Goal: Book appointment/travel/reservation

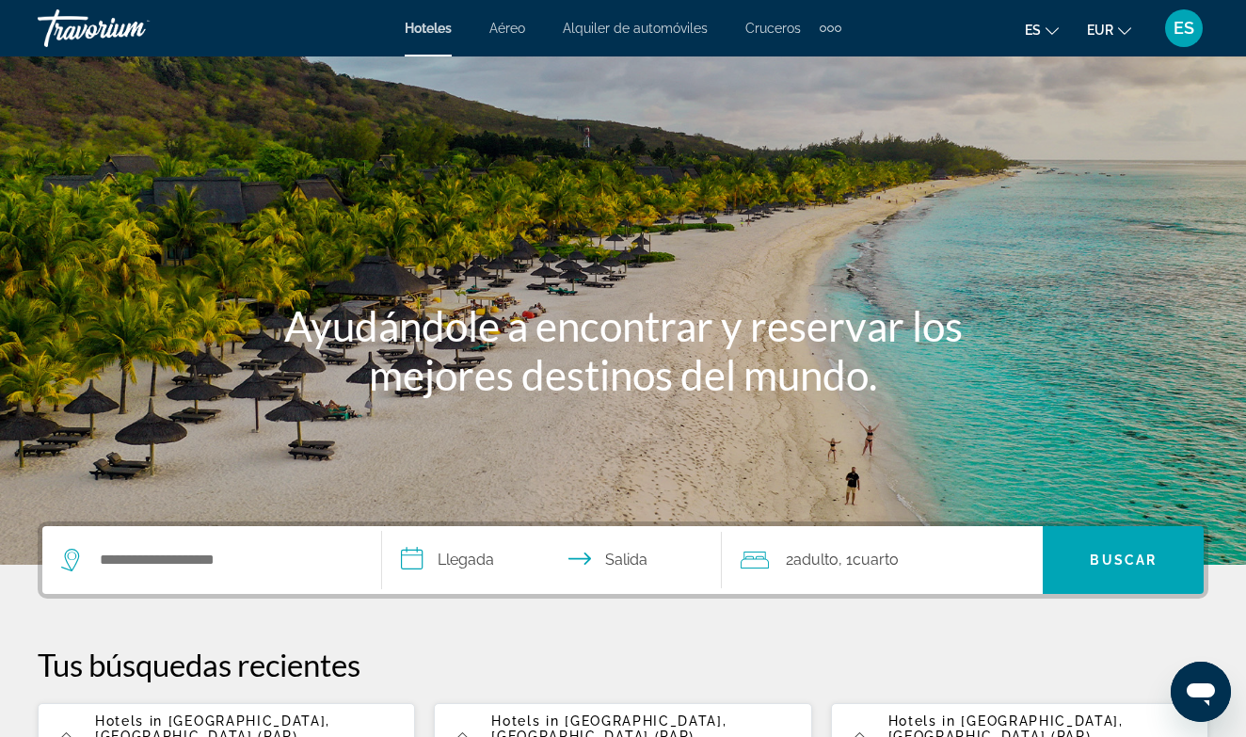
click at [1187, 28] on span "ES" at bounding box center [1184, 28] width 21 height 19
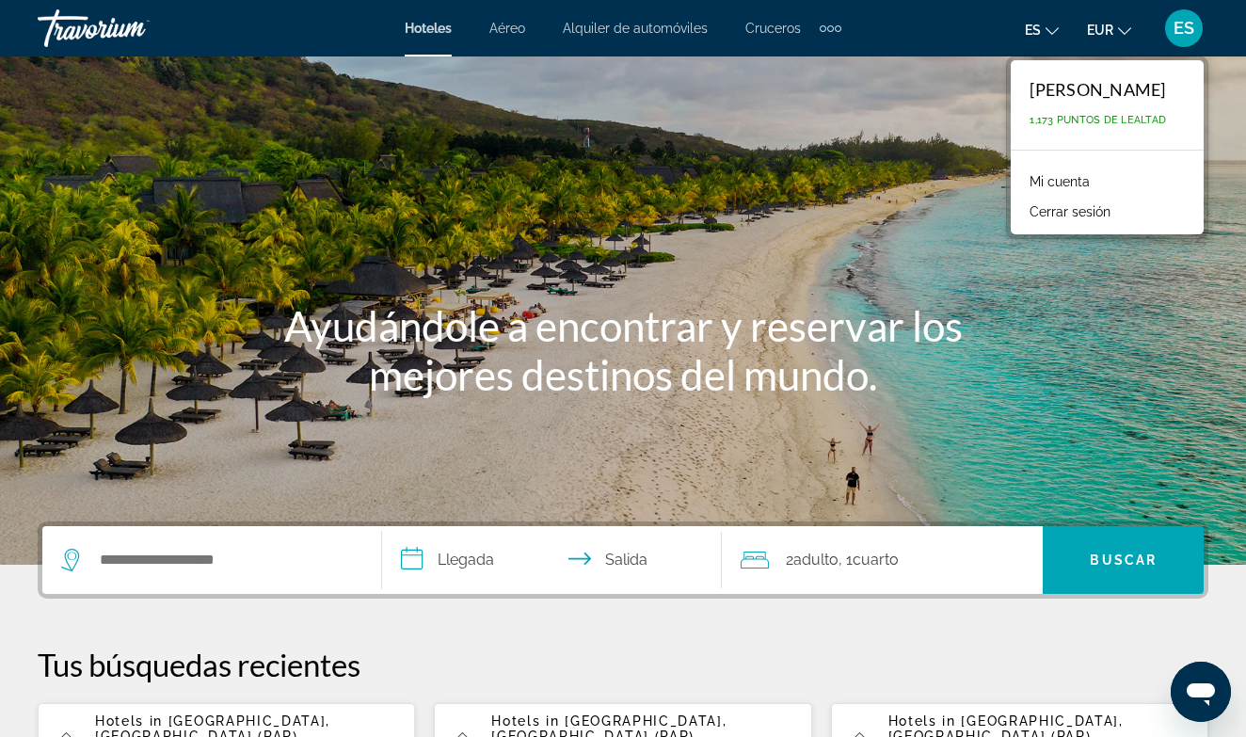
click at [1070, 178] on link "Mi cuenta" at bounding box center [1059, 181] width 79 height 24
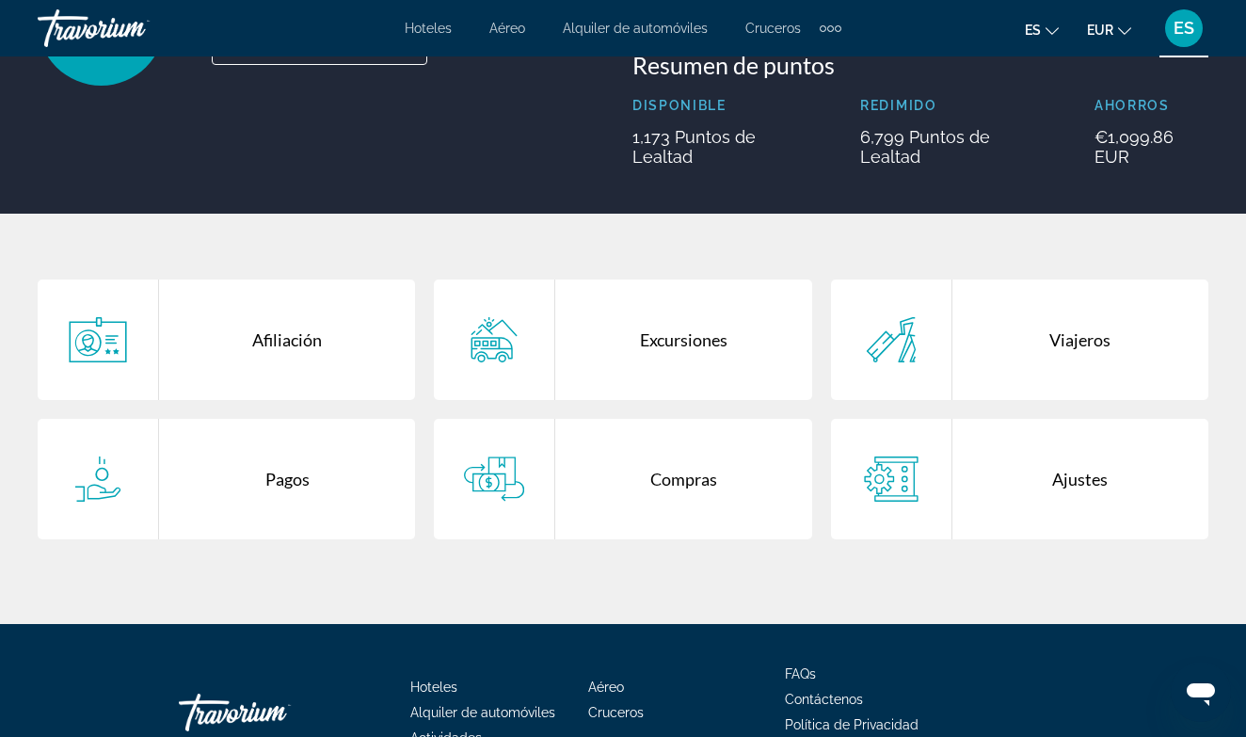
scroll to position [264, 0]
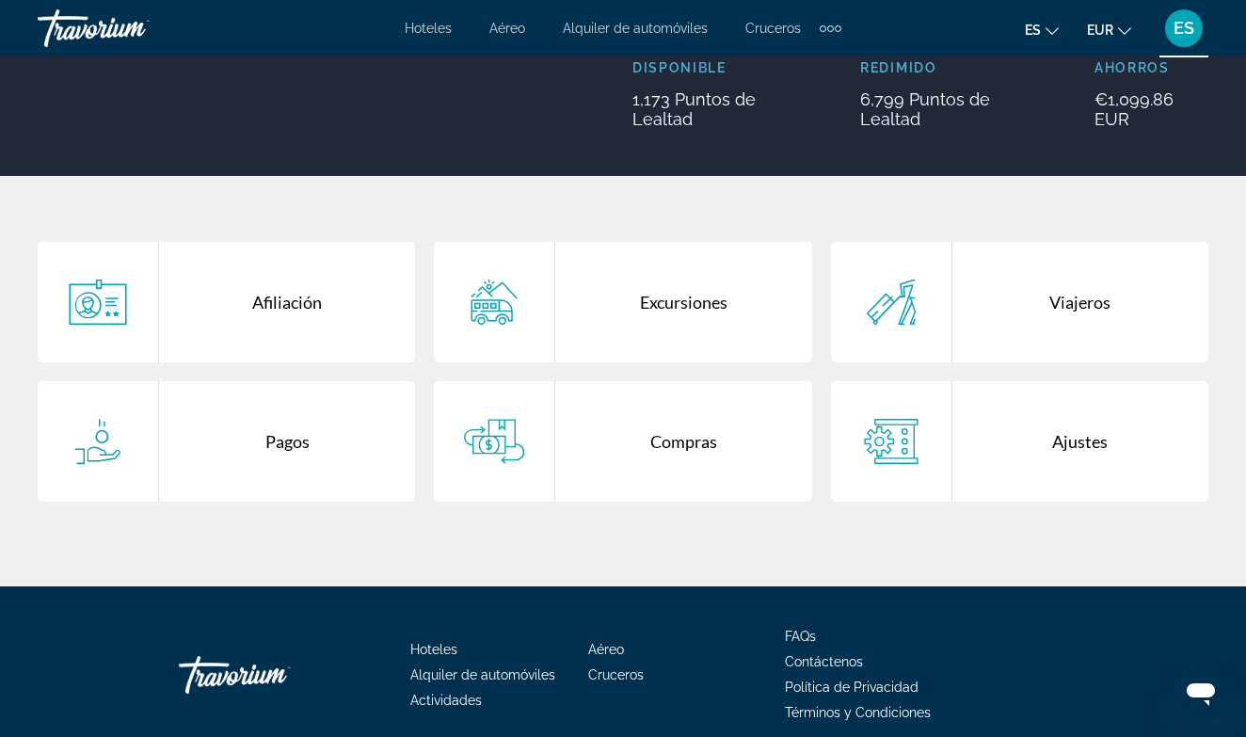
click at [1099, 298] on div "Viajeros" at bounding box center [1080, 302] width 256 height 120
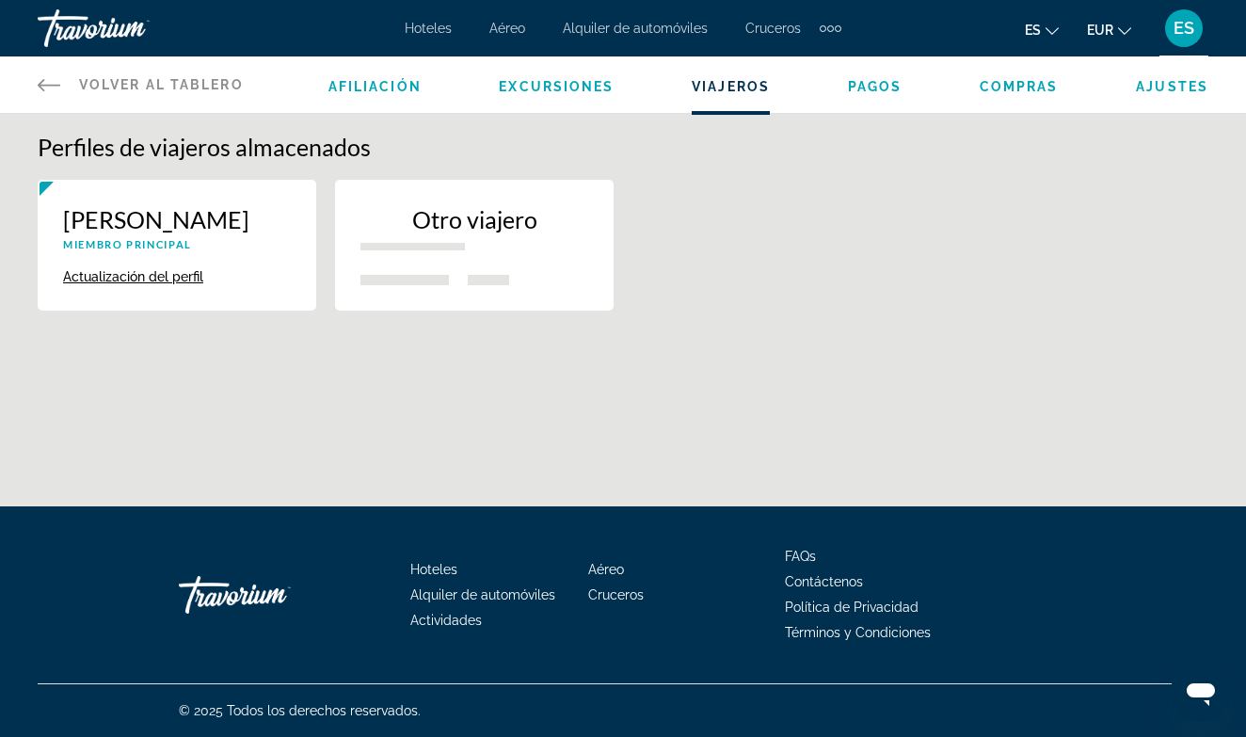
click at [45, 81] on icon "Main content" at bounding box center [49, 84] width 23 height 23
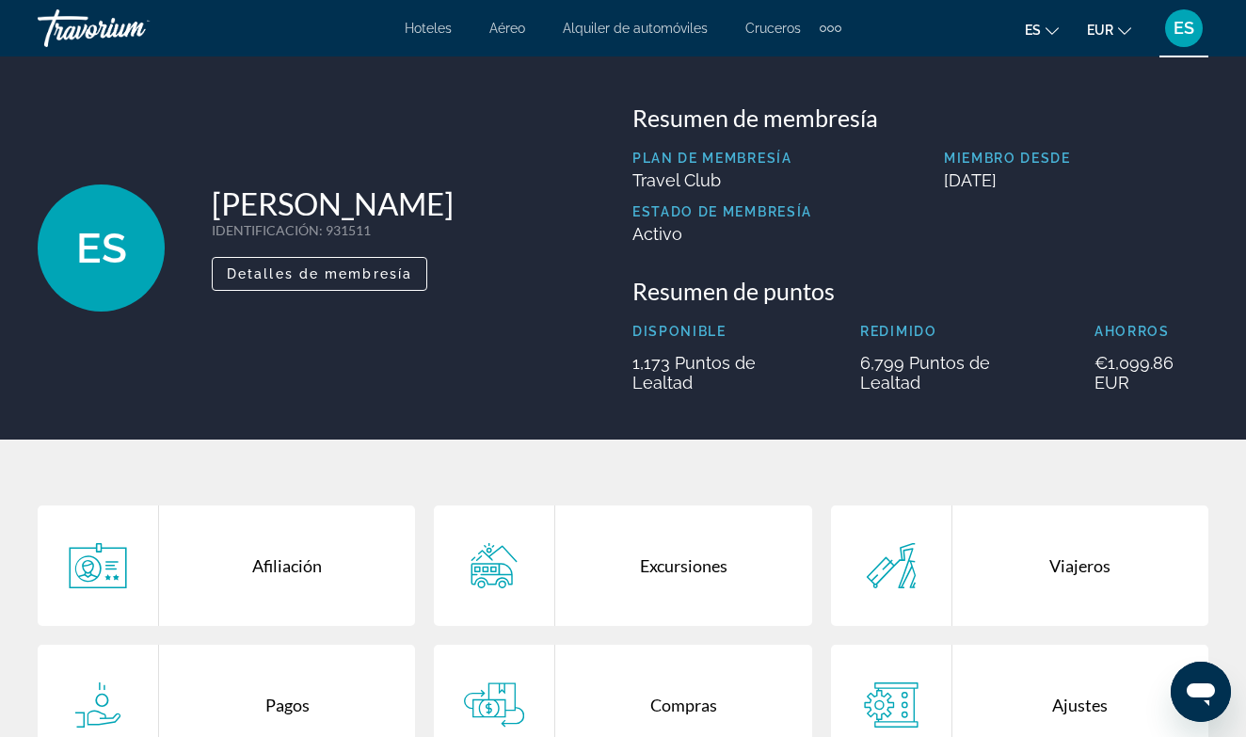
click at [747, 480] on div "Afiliación Excursiones Viajeros [GEOGRAPHIC_DATA] Compras Ajustes" at bounding box center [623, 645] width 1246 height 410
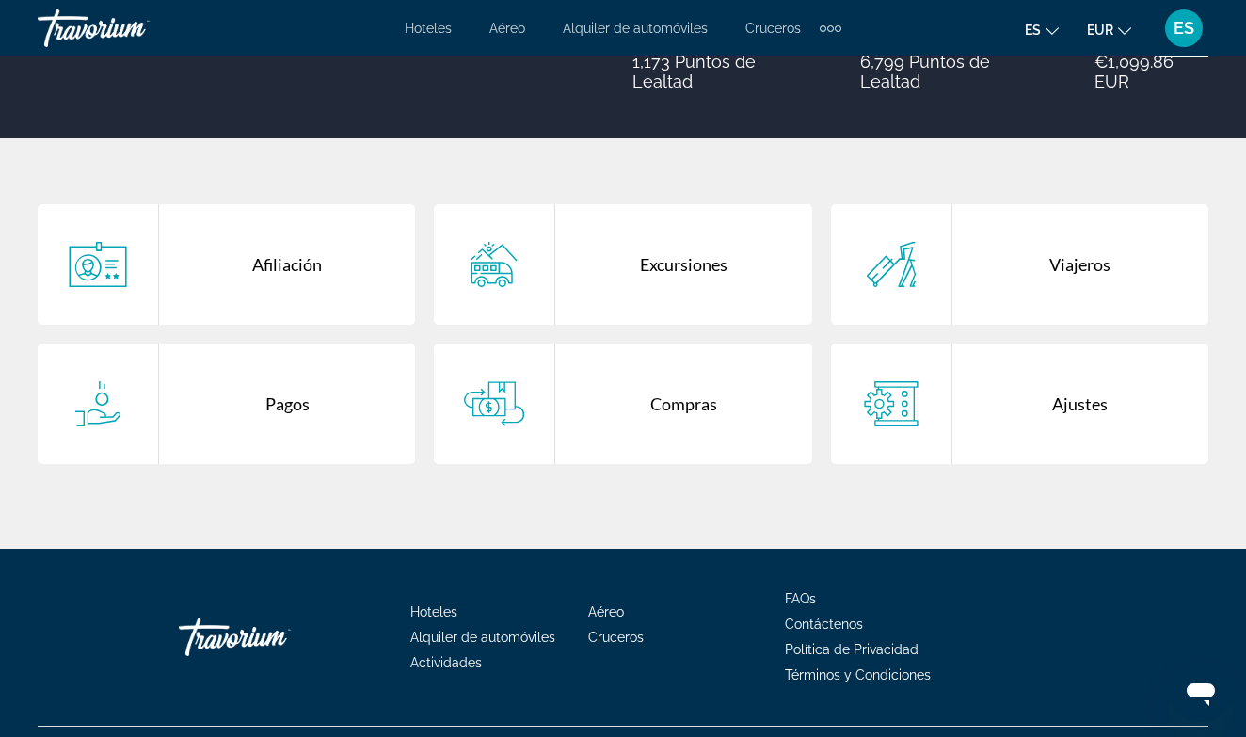
scroll to position [344, 0]
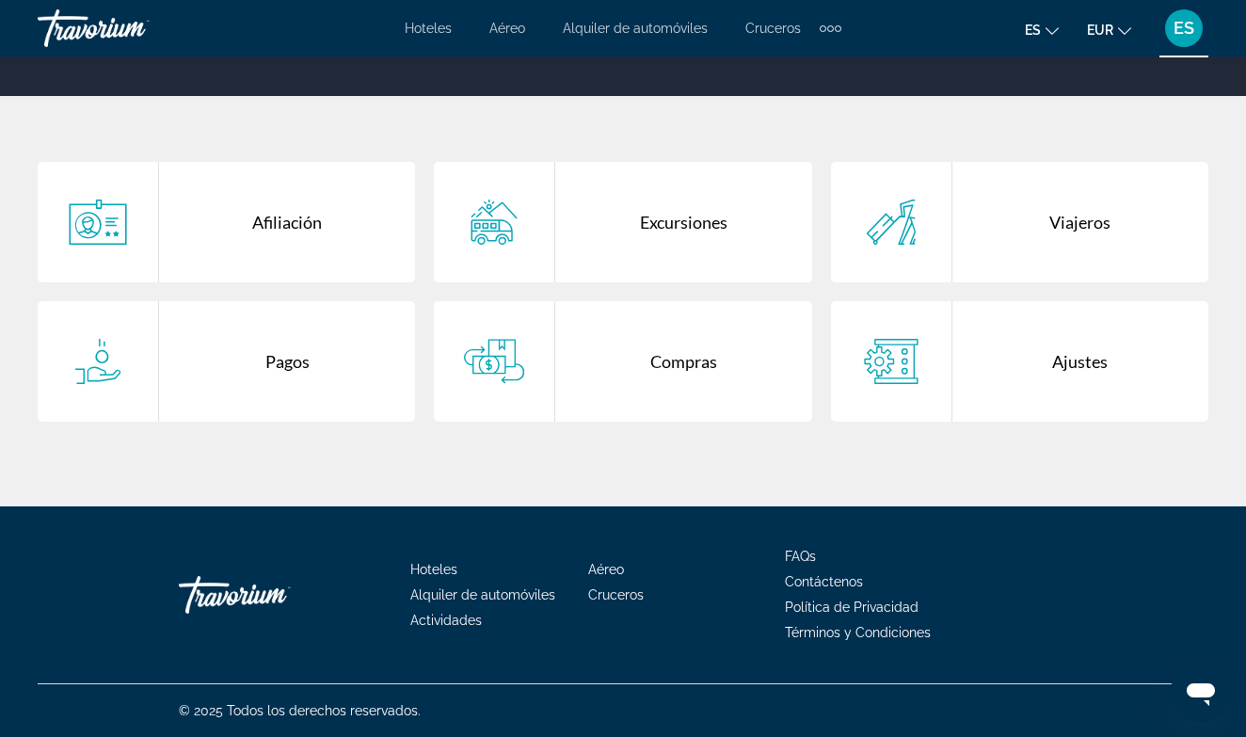
click at [682, 362] on div "Compras" at bounding box center [683, 361] width 256 height 120
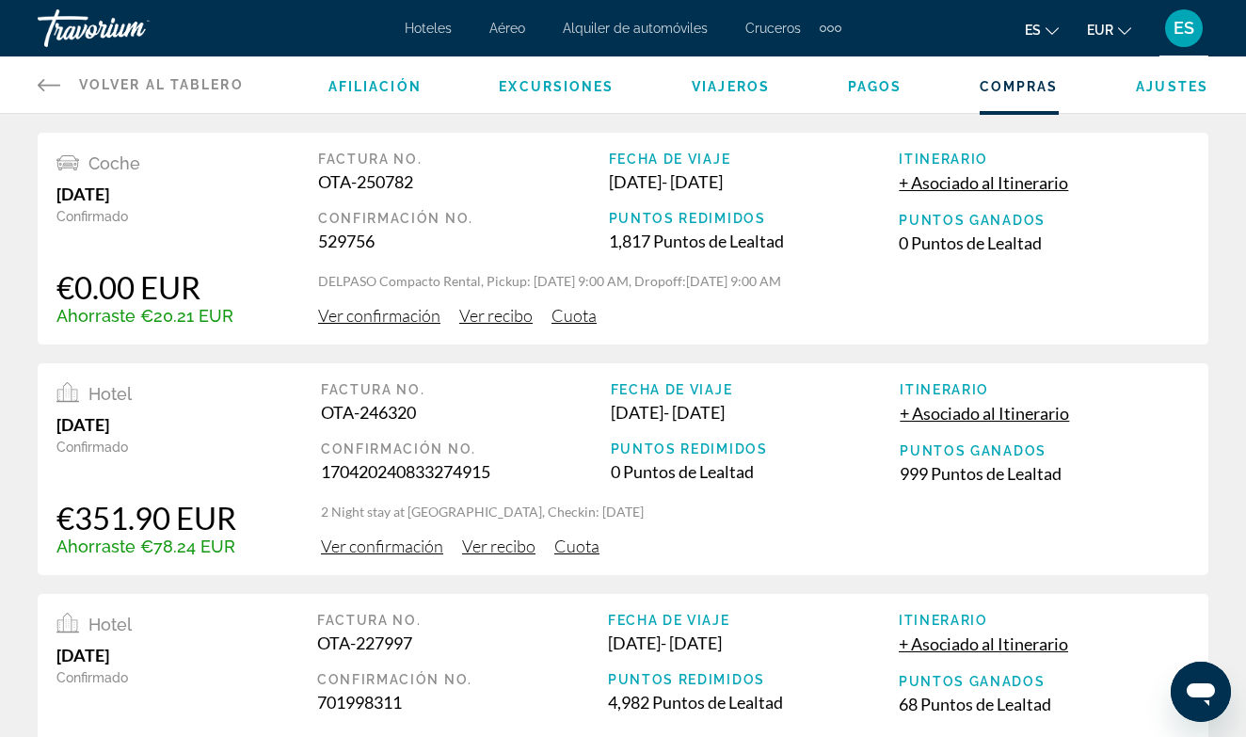
click at [868, 86] on span "Pagos" at bounding box center [875, 86] width 55 height 15
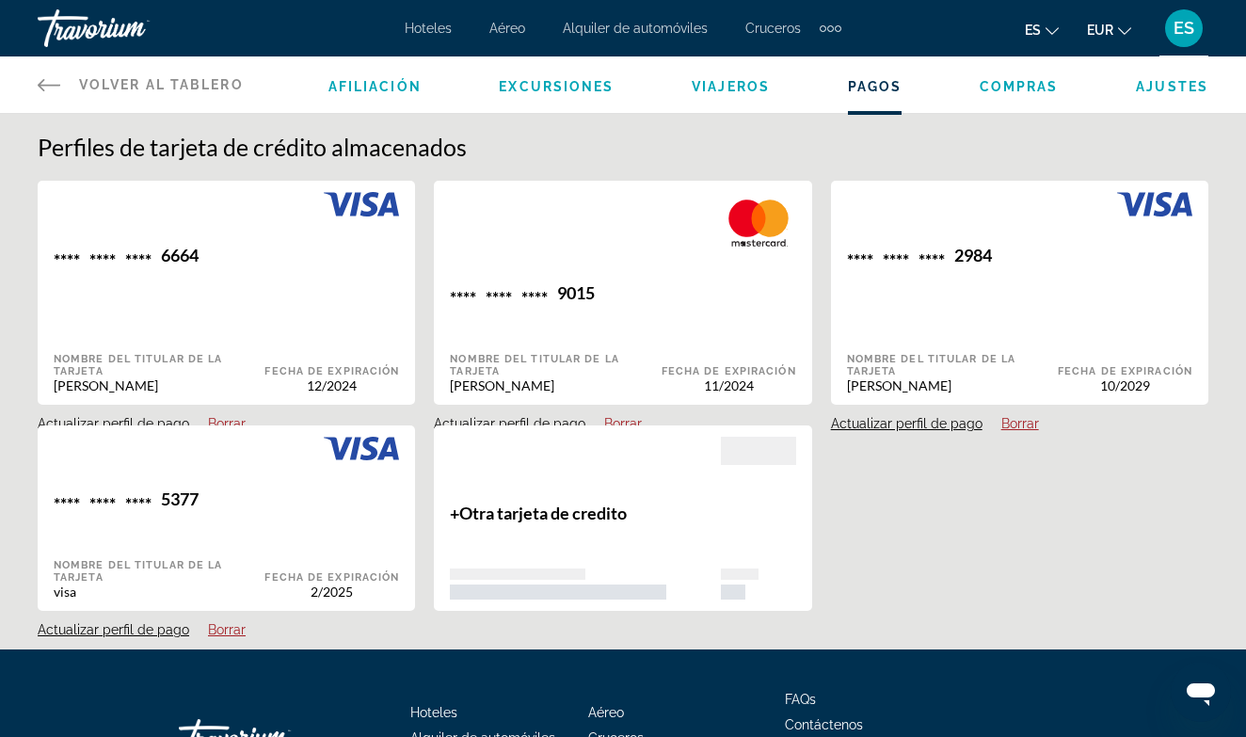
click at [733, 89] on span "Viajeros" at bounding box center [731, 86] width 78 height 15
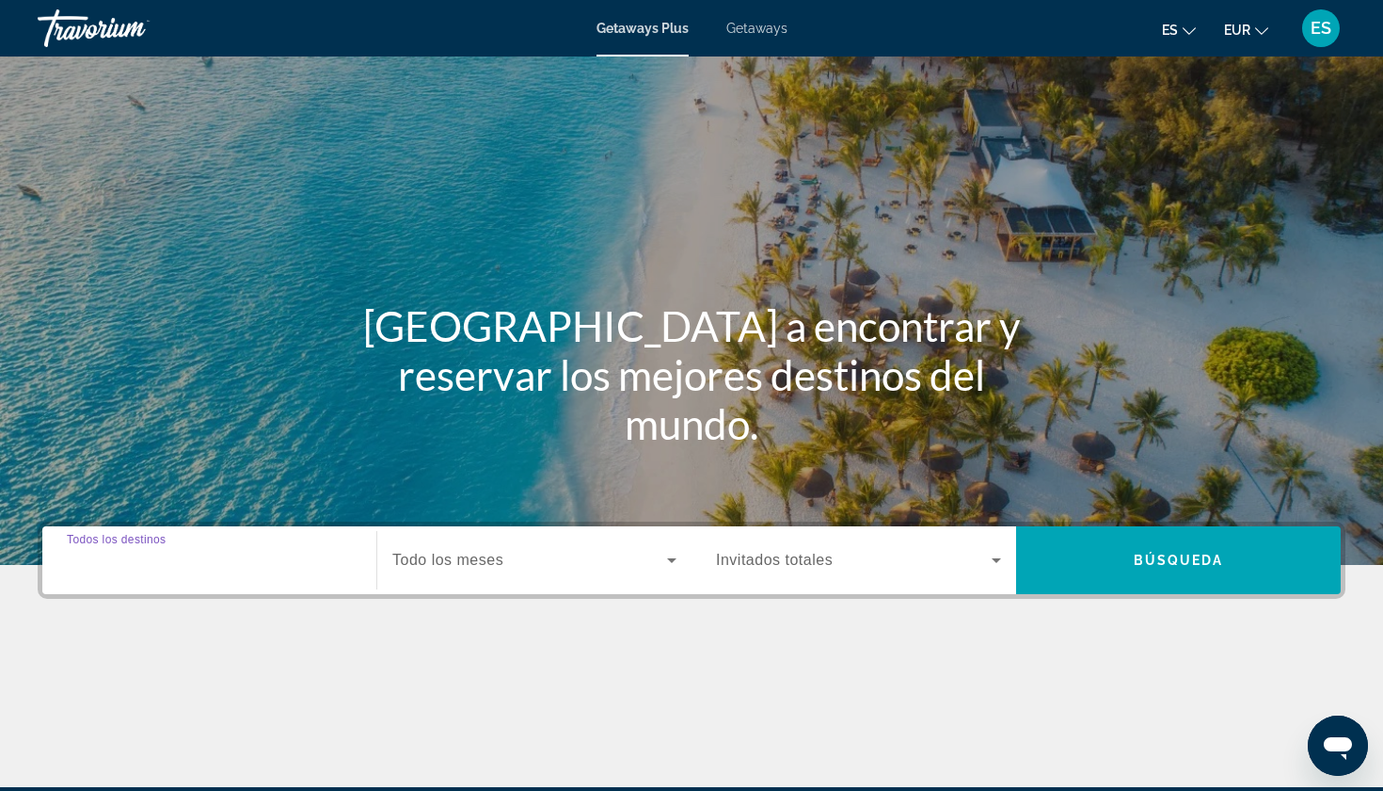
click at [147, 569] on input "Destination Todos los destinos" at bounding box center [209, 561] width 285 height 23
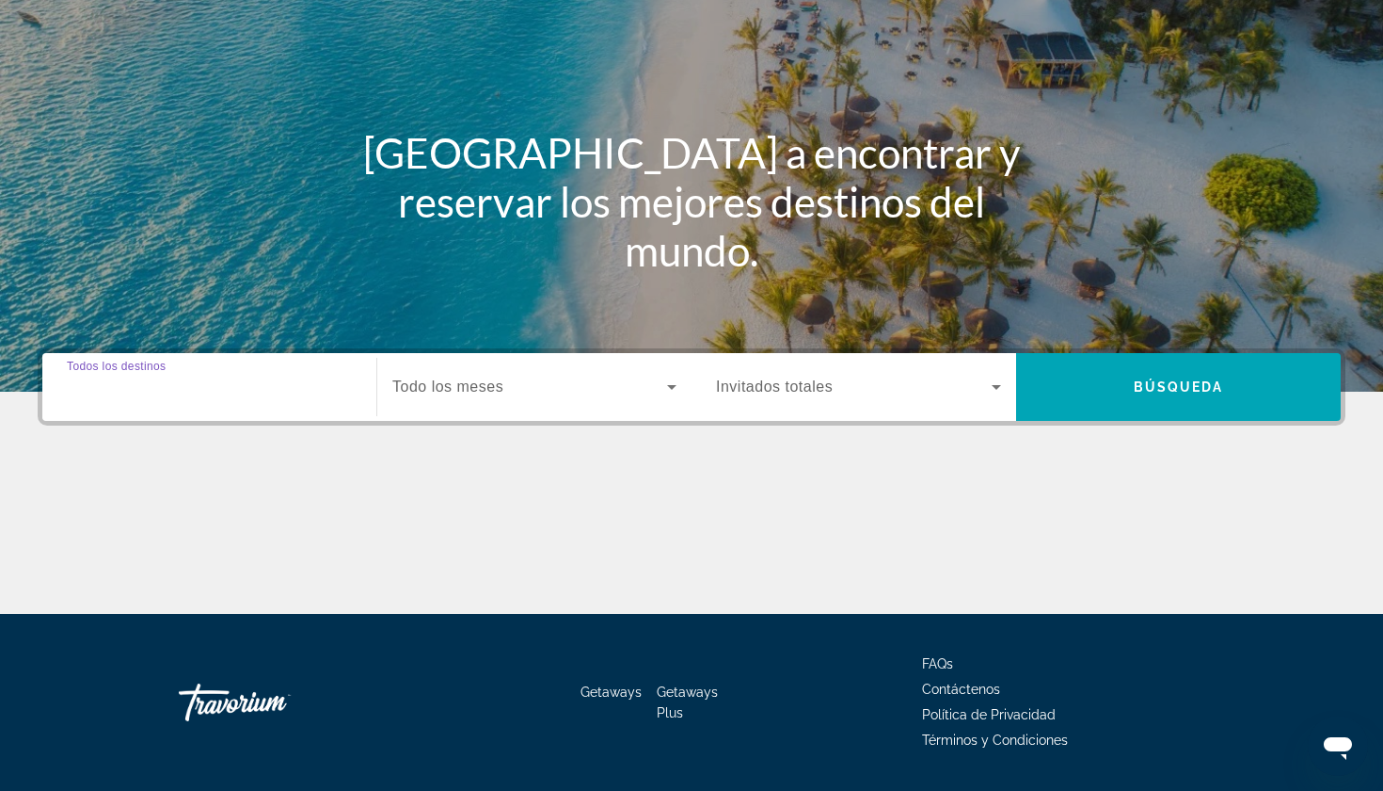
scroll to position [227, 0]
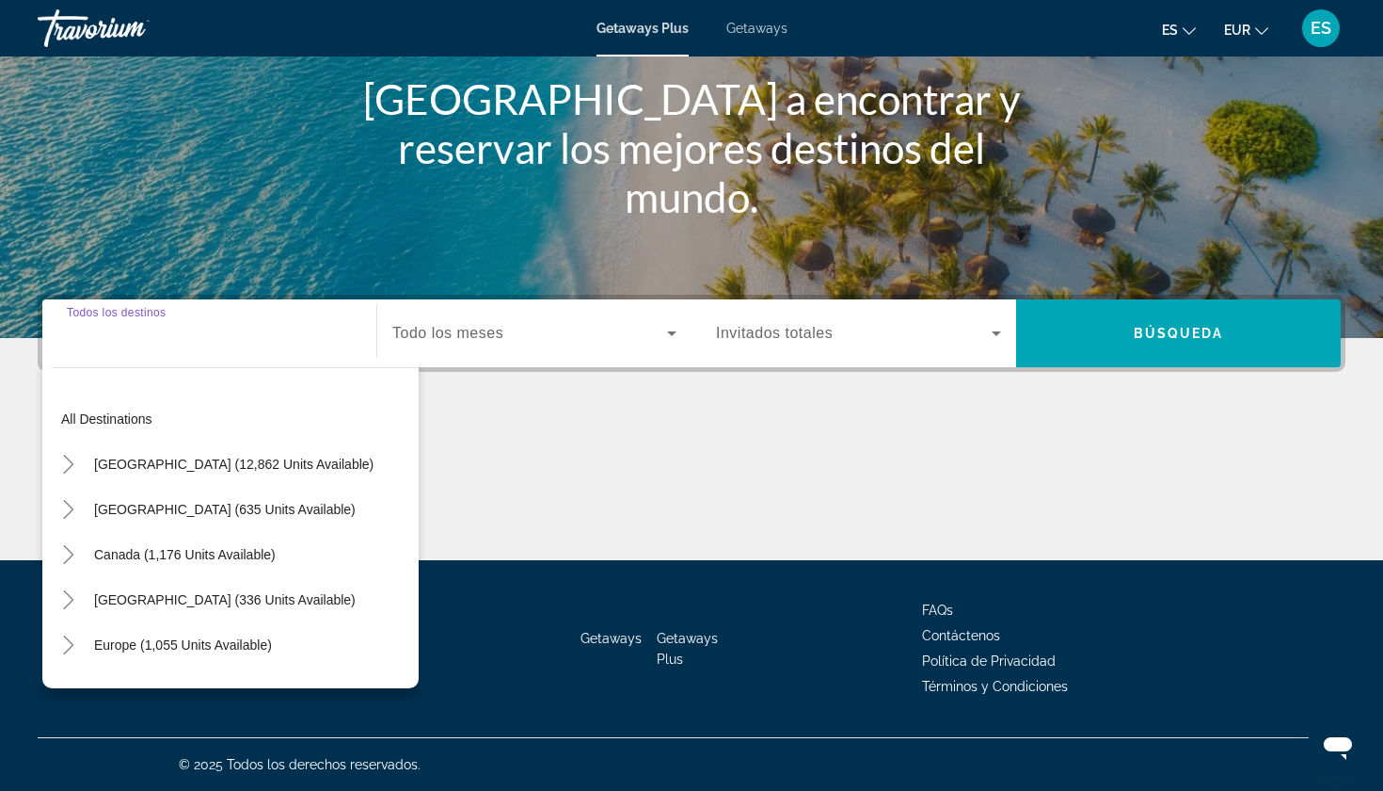
click at [605, 336] on span "Search widget" at bounding box center [529, 333] width 275 height 23
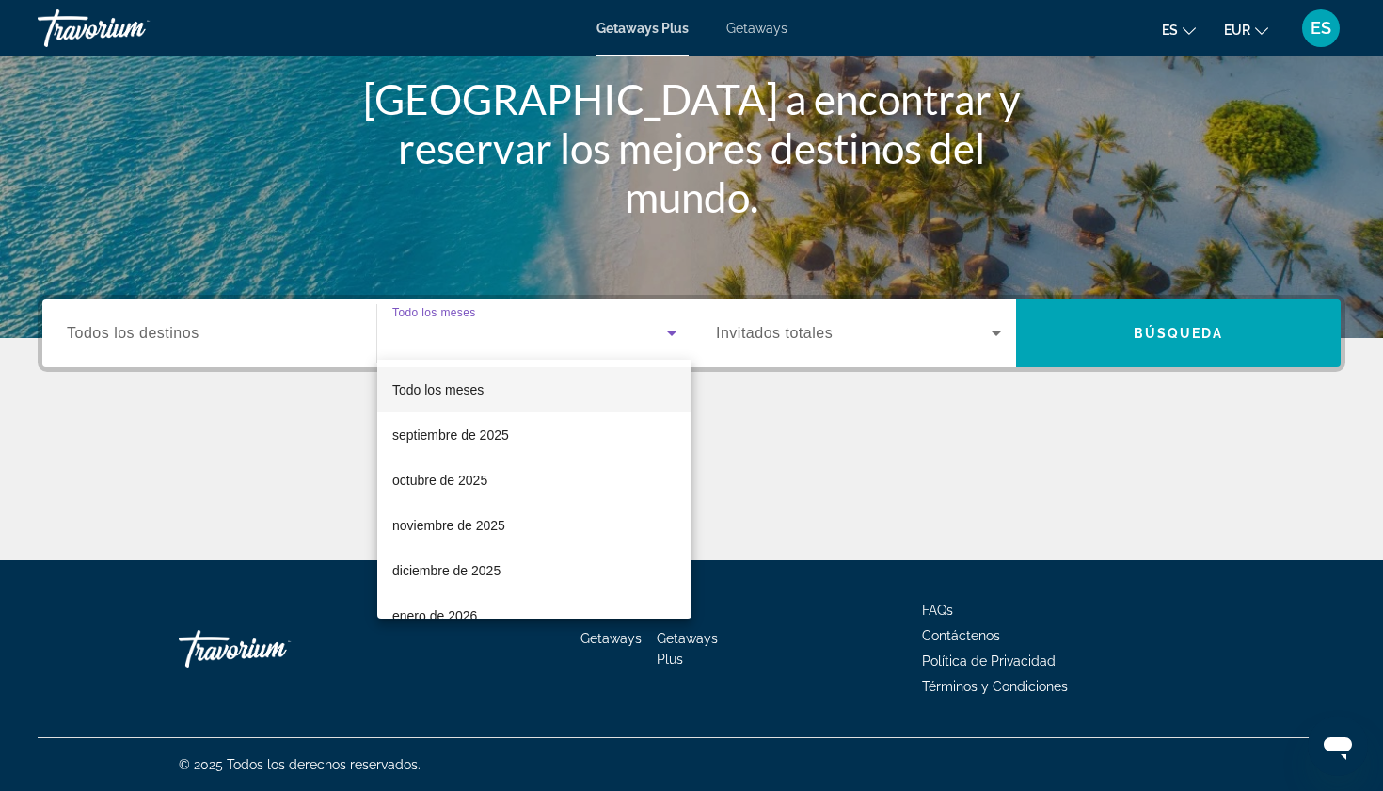
click at [995, 334] on div at bounding box center [691, 395] width 1383 height 791
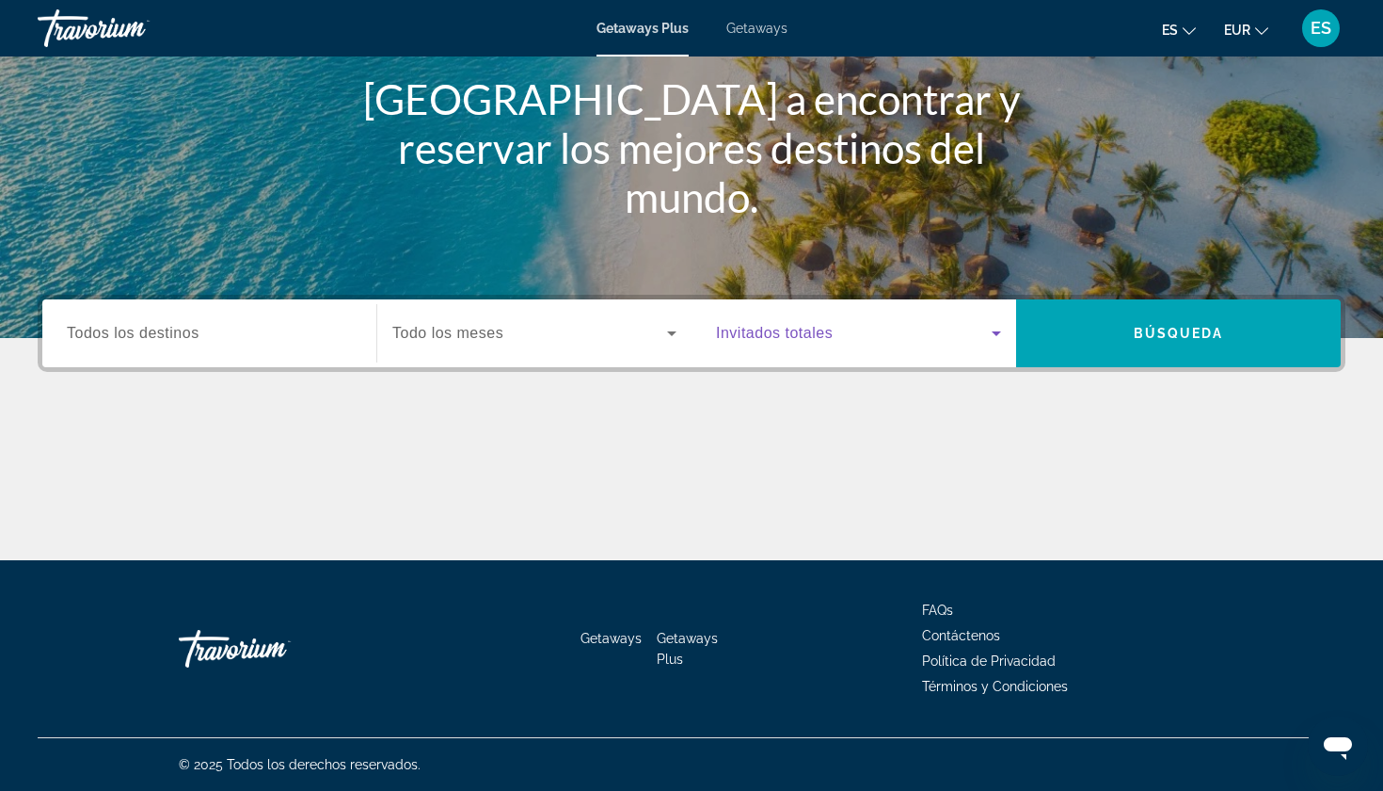
click at [995, 334] on icon "Search widget" at bounding box center [996, 333] width 9 height 5
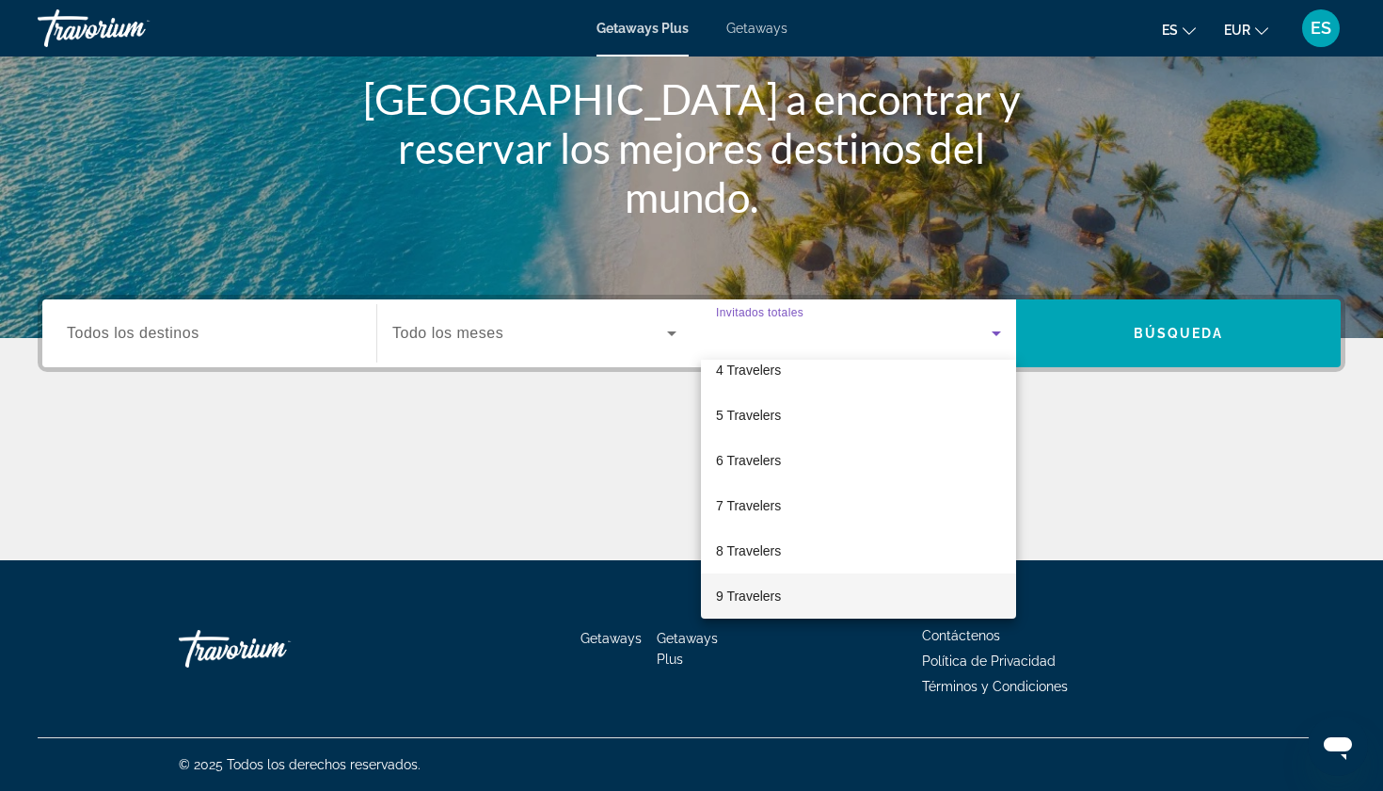
scroll to position [200, 0]
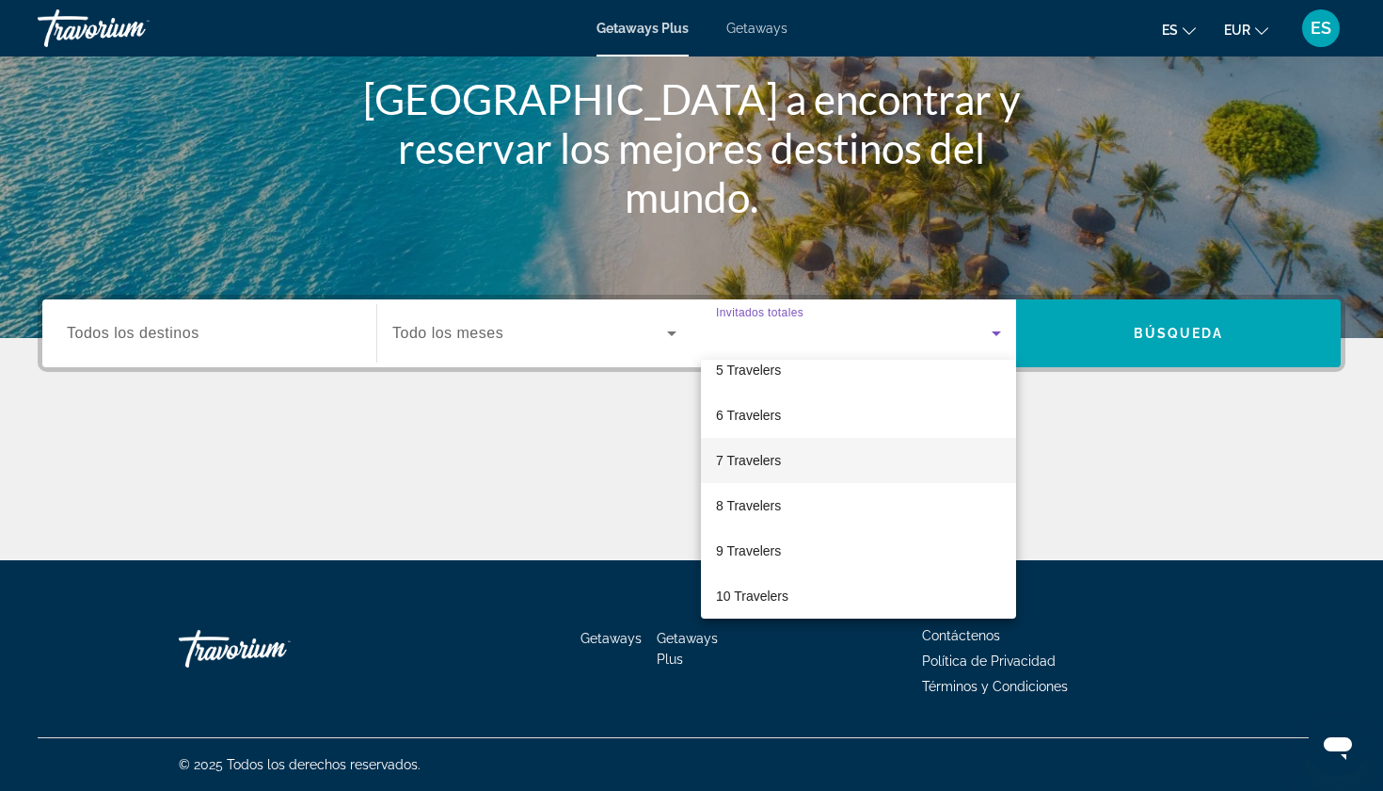
click at [1028, 213] on div at bounding box center [691, 395] width 1383 height 791
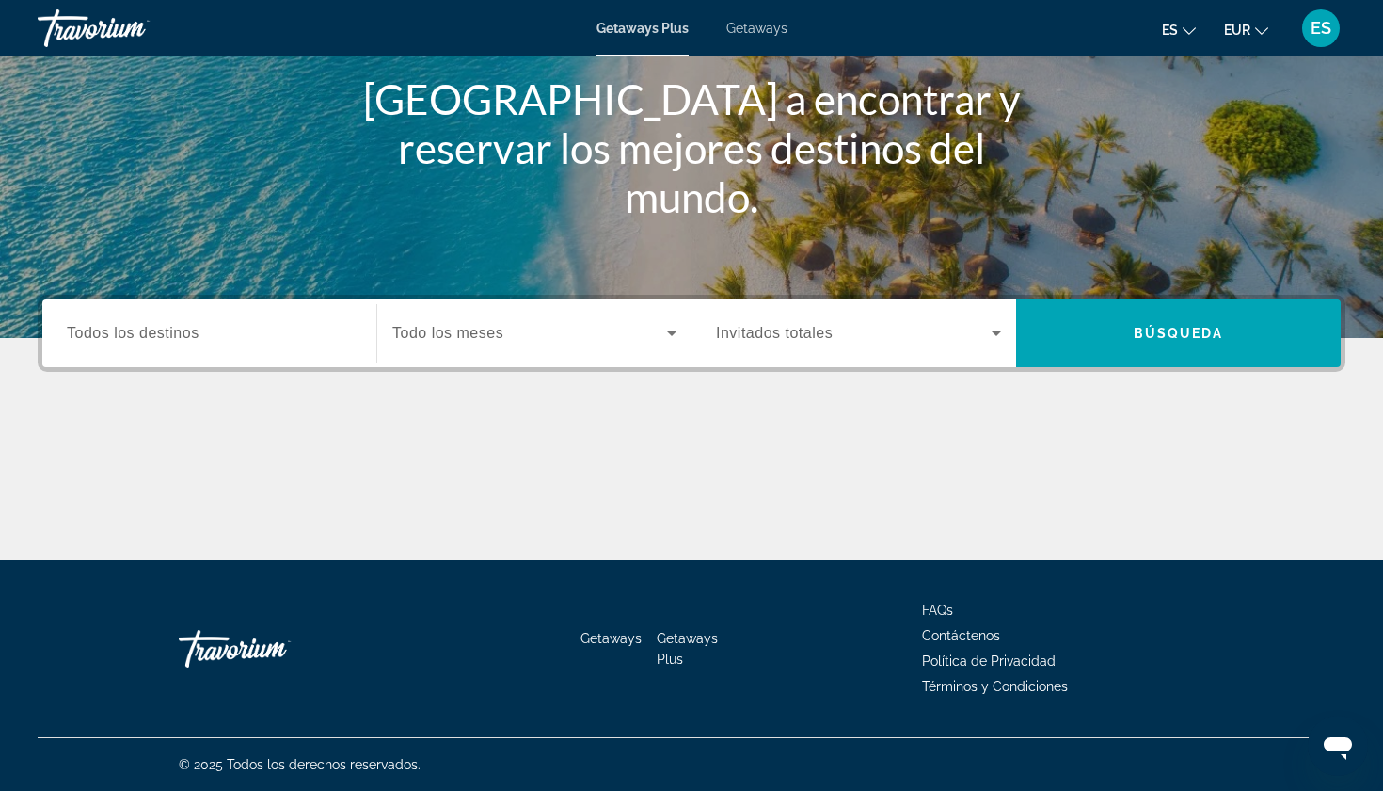
click at [169, 328] on span "Todos los destinos" at bounding box center [133, 333] width 133 height 16
click at [169, 328] on input "Destination Todos los destinos" at bounding box center [209, 334] width 285 height 23
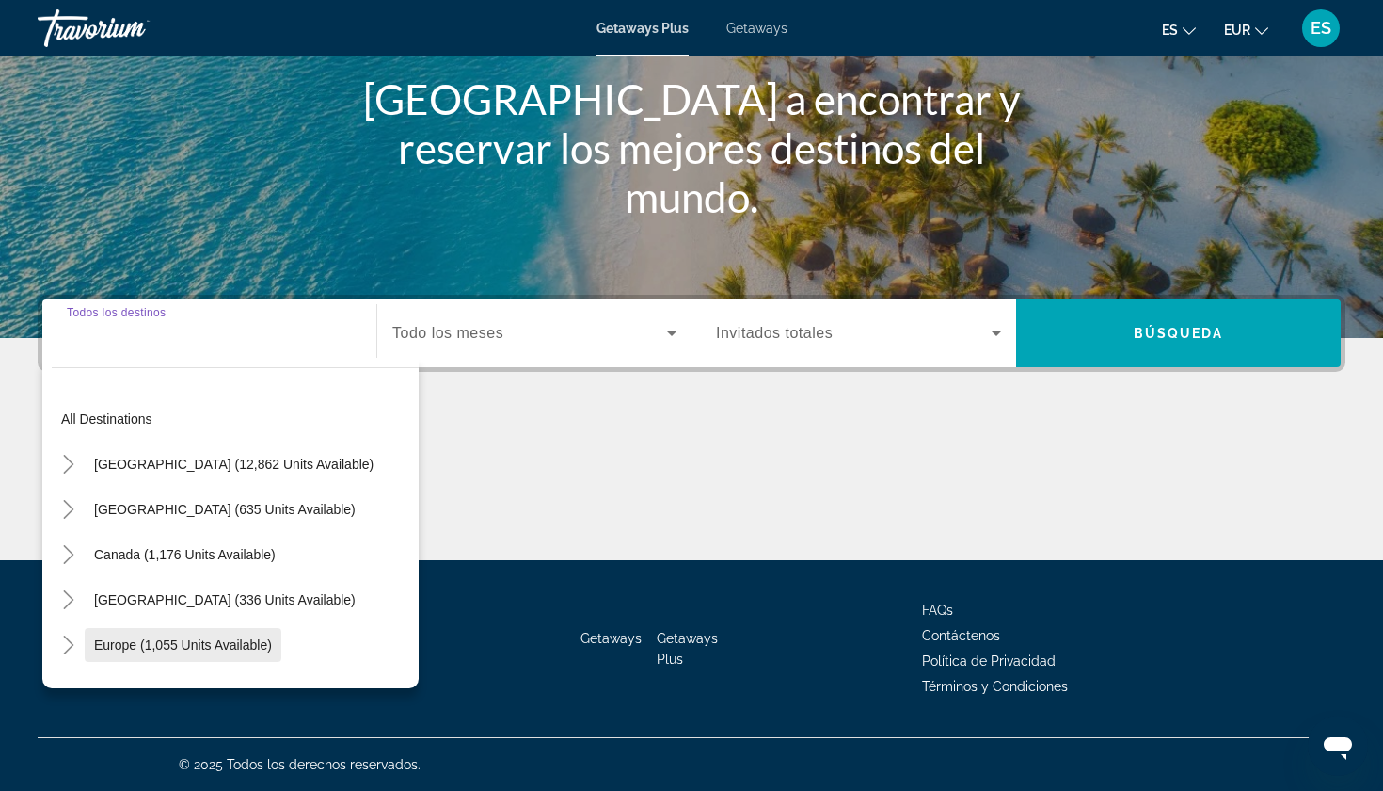
click at [120, 647] on span "Europe (1,055 units available)" at bounding box center [183, 644] width 178 height 15
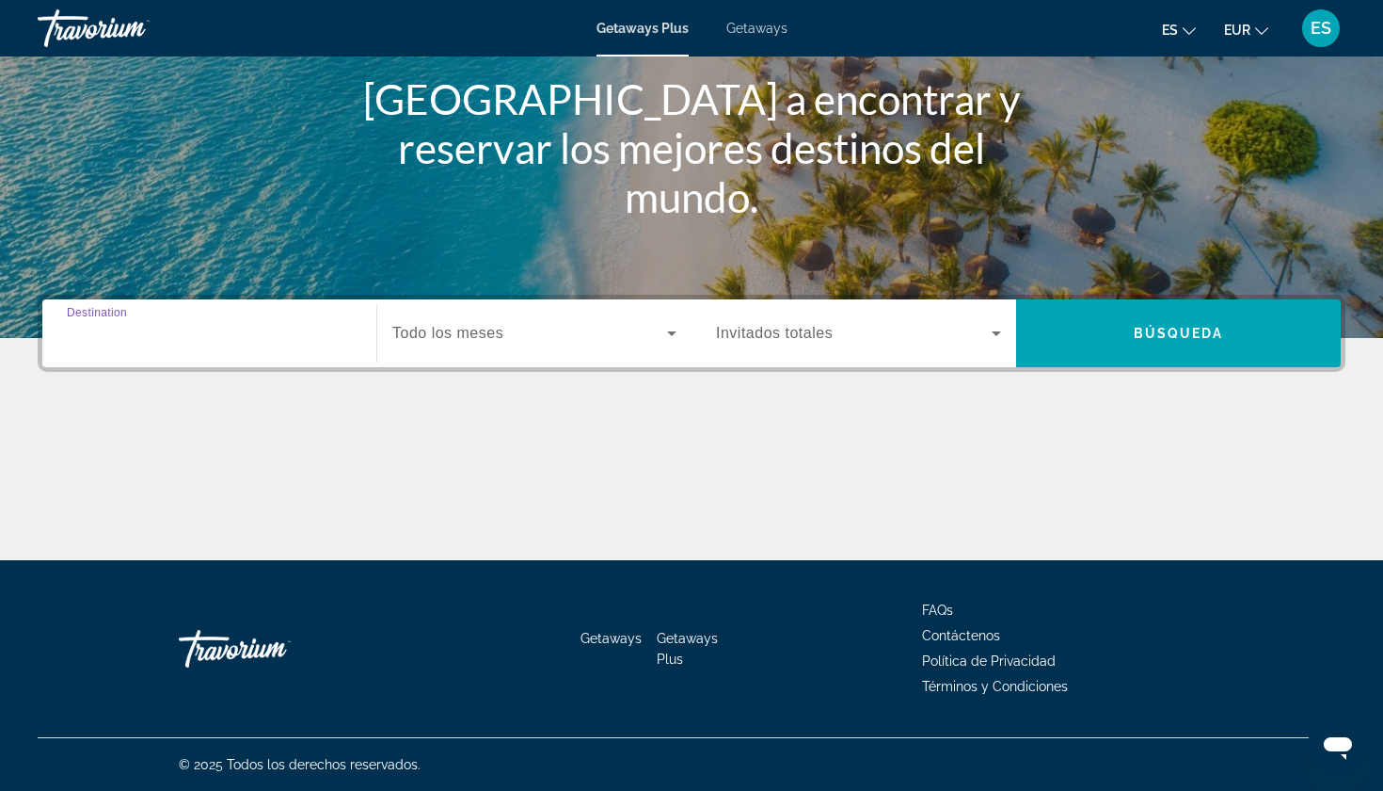
type input "**********"
click at [1008, 333] on div "Occupancy Invitados totales" at bounding box center [858, 333] width 315 height 53
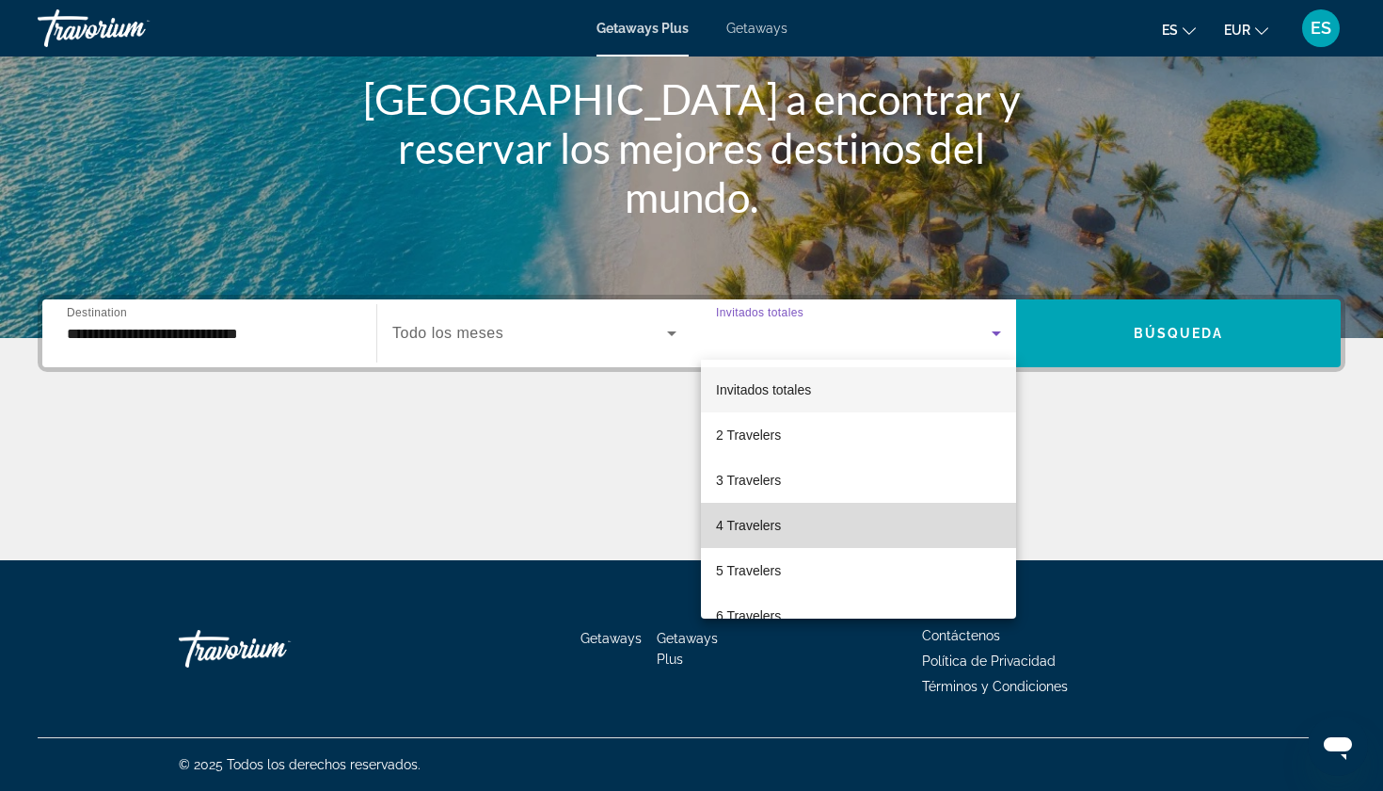
click at [780, 519] on span "4 Travelers" at bounding box center [748, 525] width 65 height 23
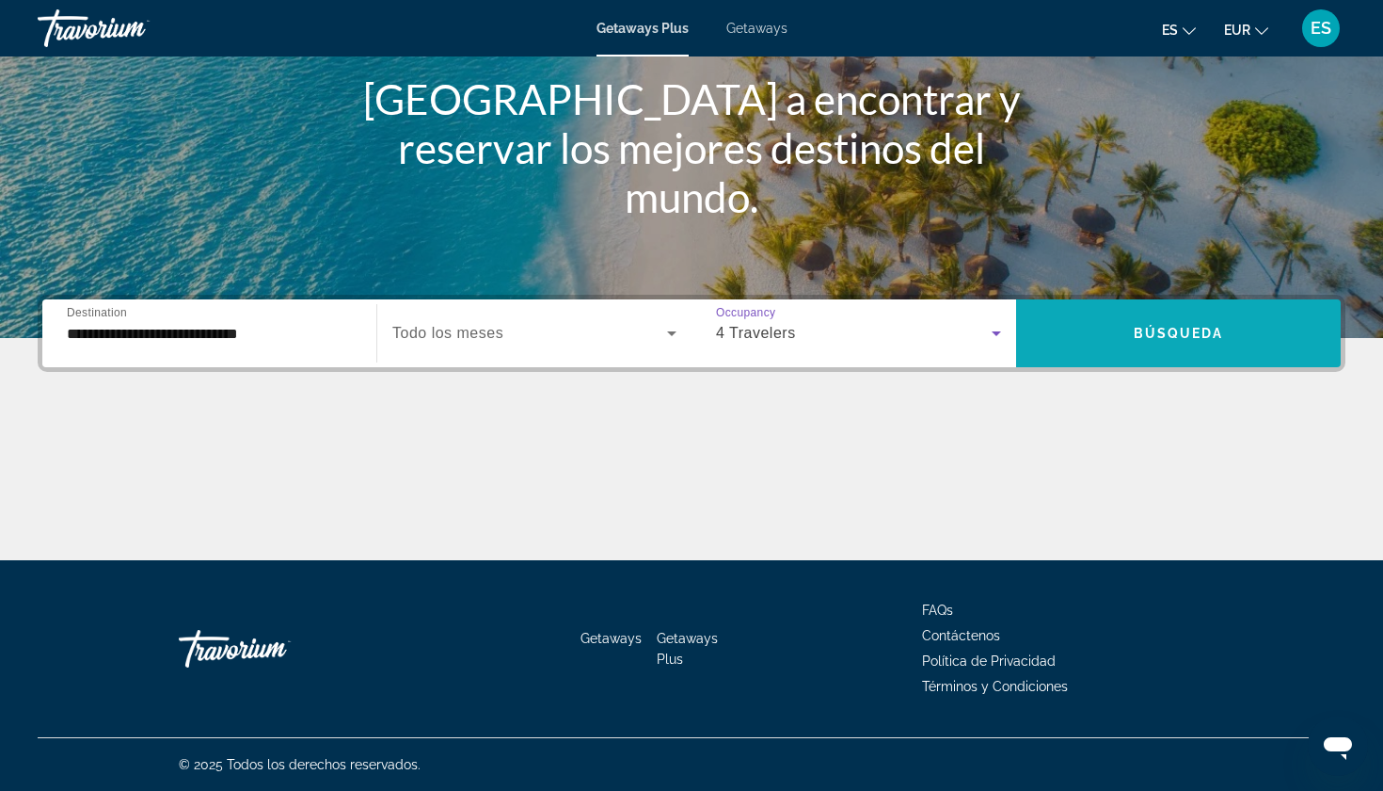
click at [1095, 323] on span "Search widget" at bounding box center [1178, 333] width 325 height 45
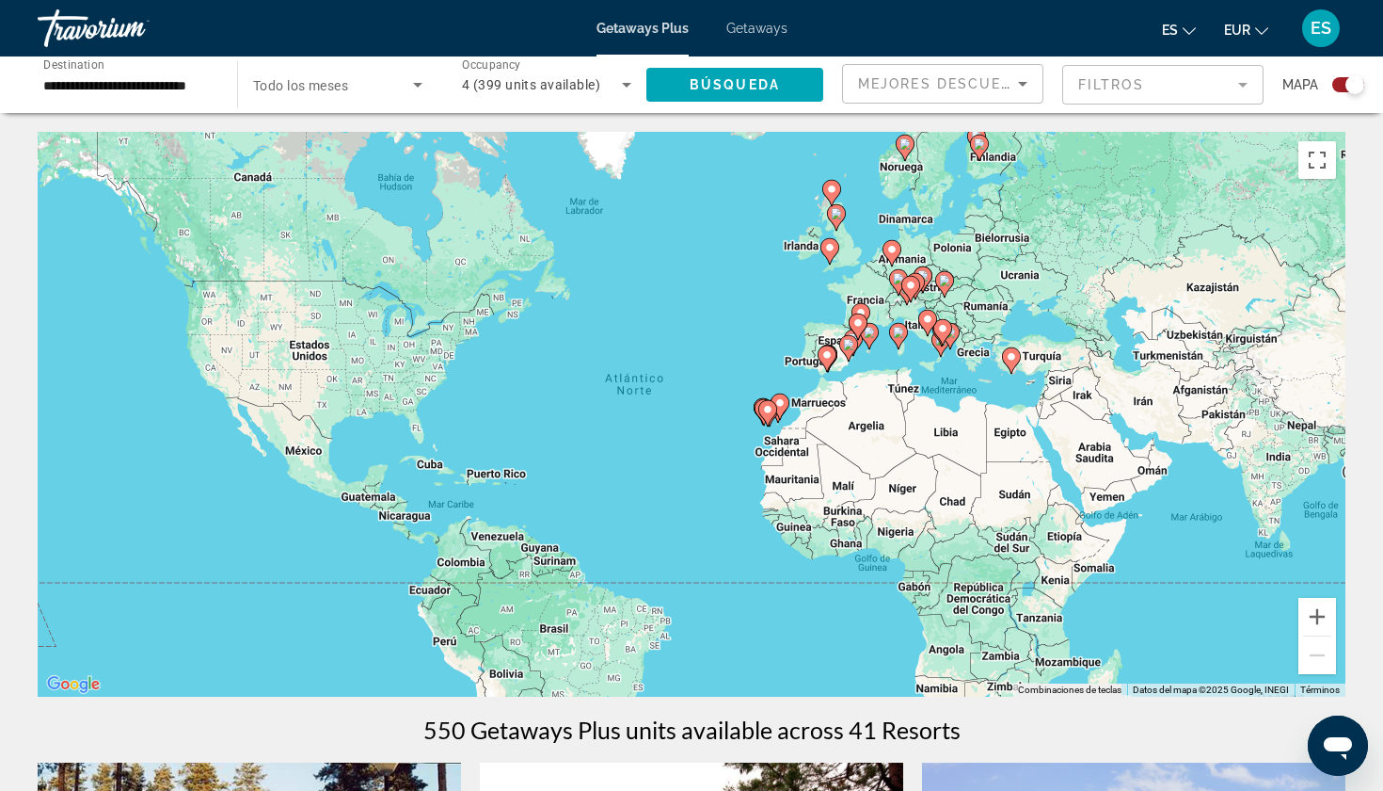
click at [709, 520] on div "Para activar la función de arrastre con el teclado, pulsa Alt + Intro. Cuando h…" at bounding box center [692, 414] width 1308 height 565
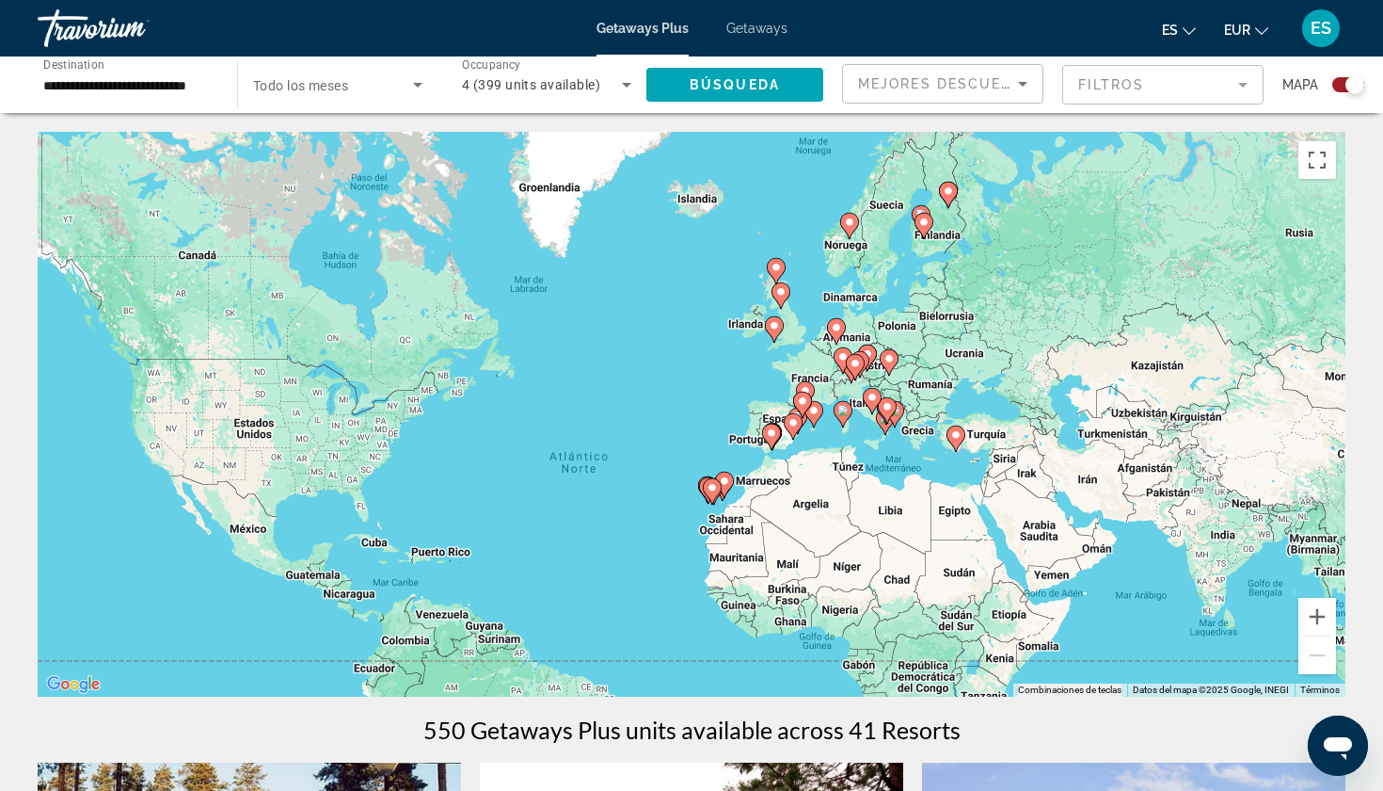
drag, startPoint x: 1142, startPoint y: 470, endPoint x: 1082, endPoint y: 266, distance: 211.8
click at [1082, 265] on div "Para activar la función de arrastre con el teclado, pulsa Alt + Intro. Cuando h…" at bounding box center [692, 414] width 1308 height 565
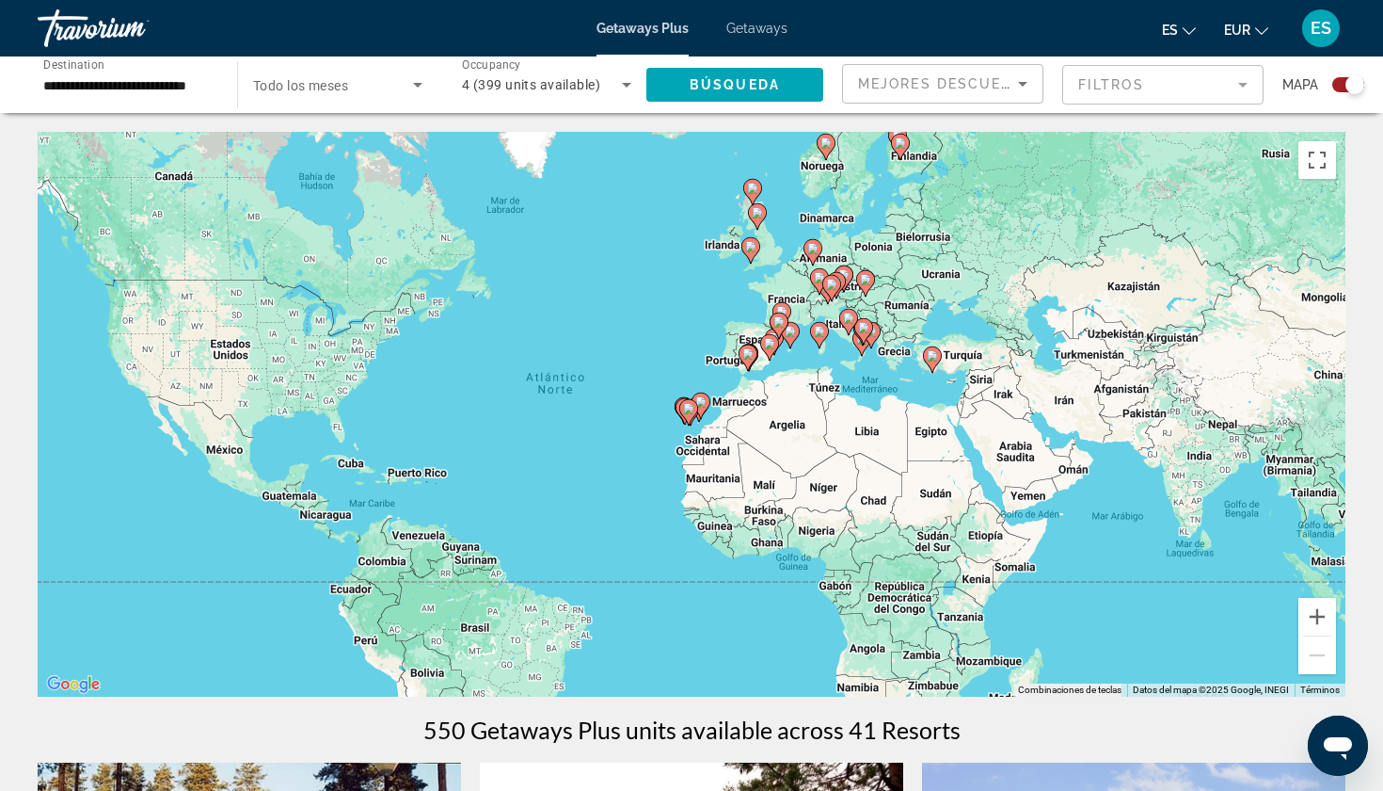
drag, startPoint x: 1008, startPoint y: 500, endPoint x: 987, endPoint y: 431, distance: 71.8
click at [987, 431] on div "Para activar la función de arrastre con el teclado, pulsa Alt + Intro. Cuando h…" at bounding box center [692, 414] width 1308 height 565
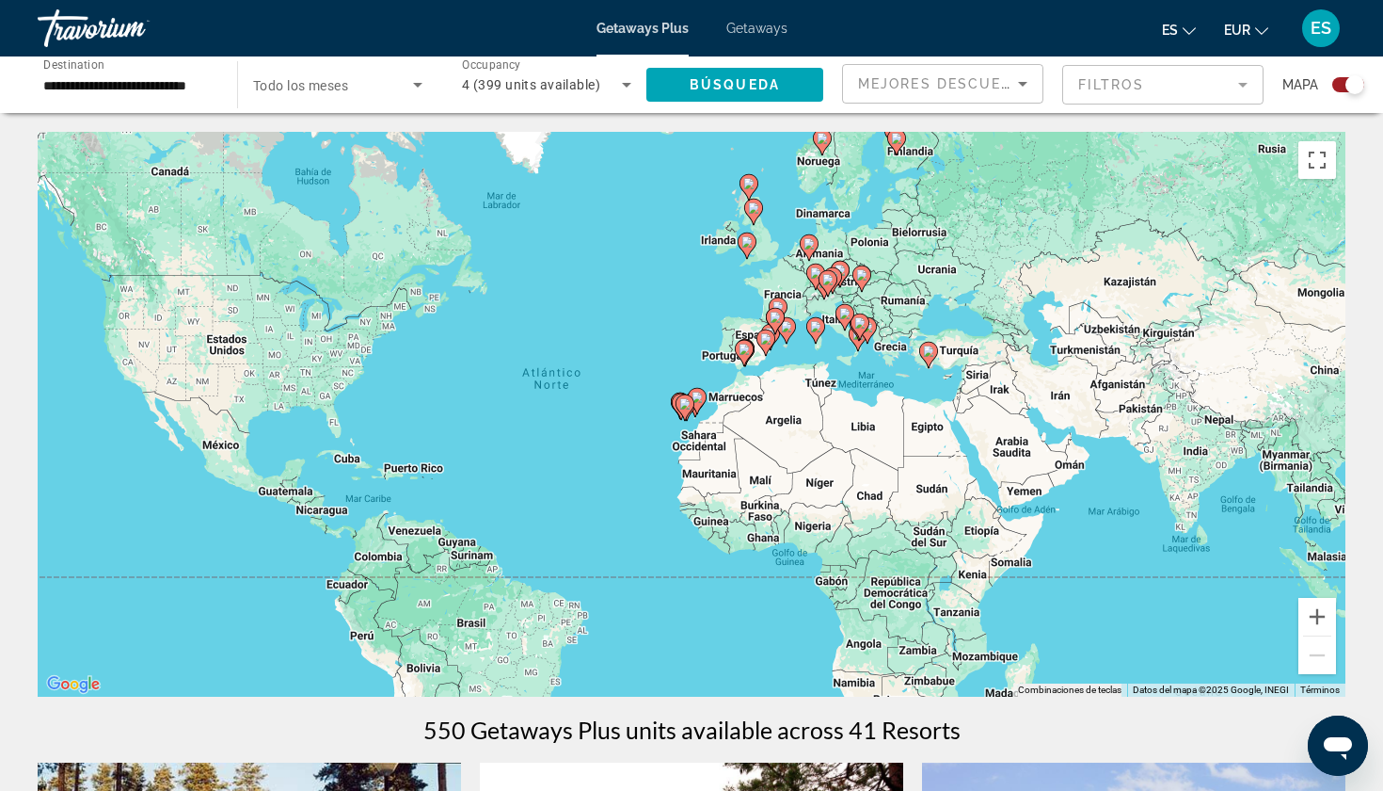
click at [1351, 86] on div "Search widget" at bounding box center [1355, 84] width 19 height 19
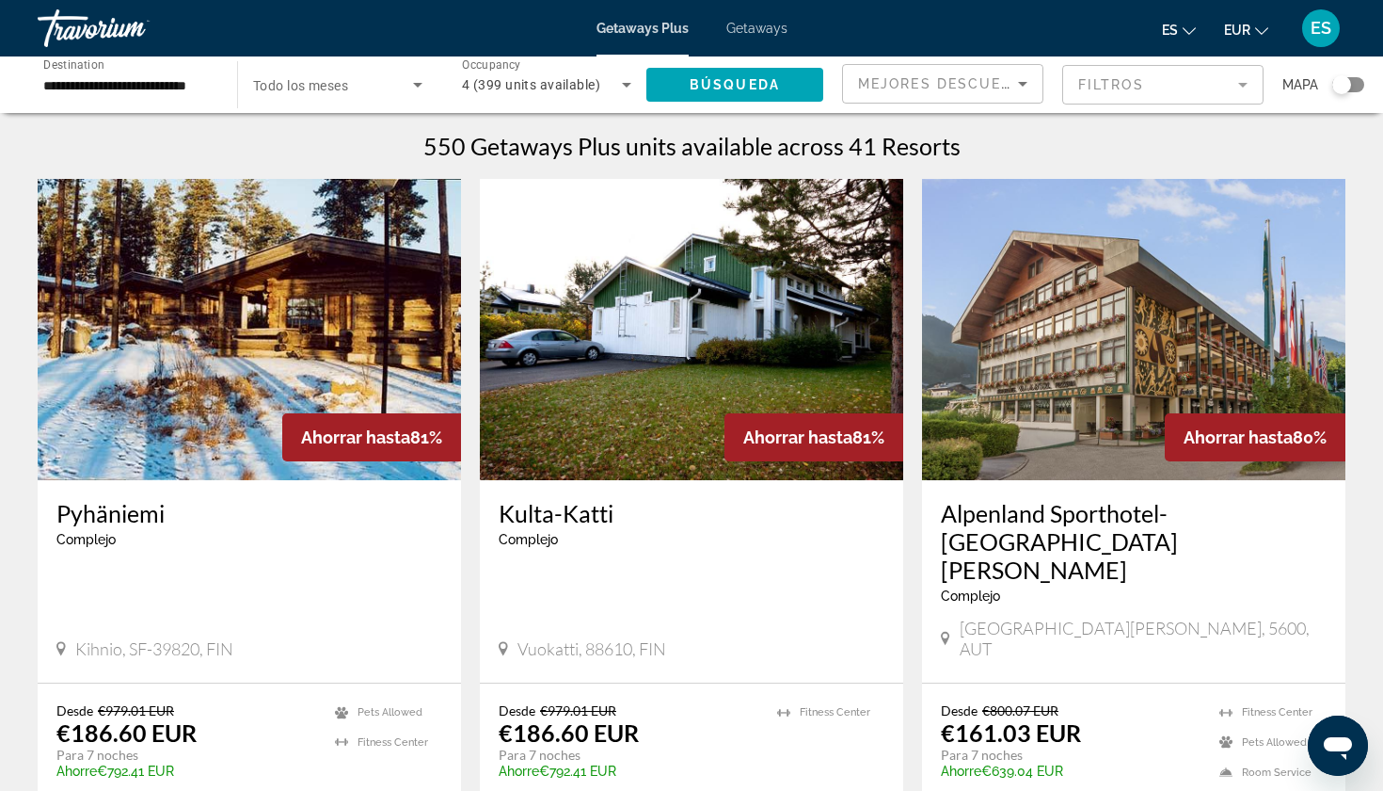
click at [1144, 86] on mat-form-field "Filtros" at bounding box center [1163, 85] width 201 height 40
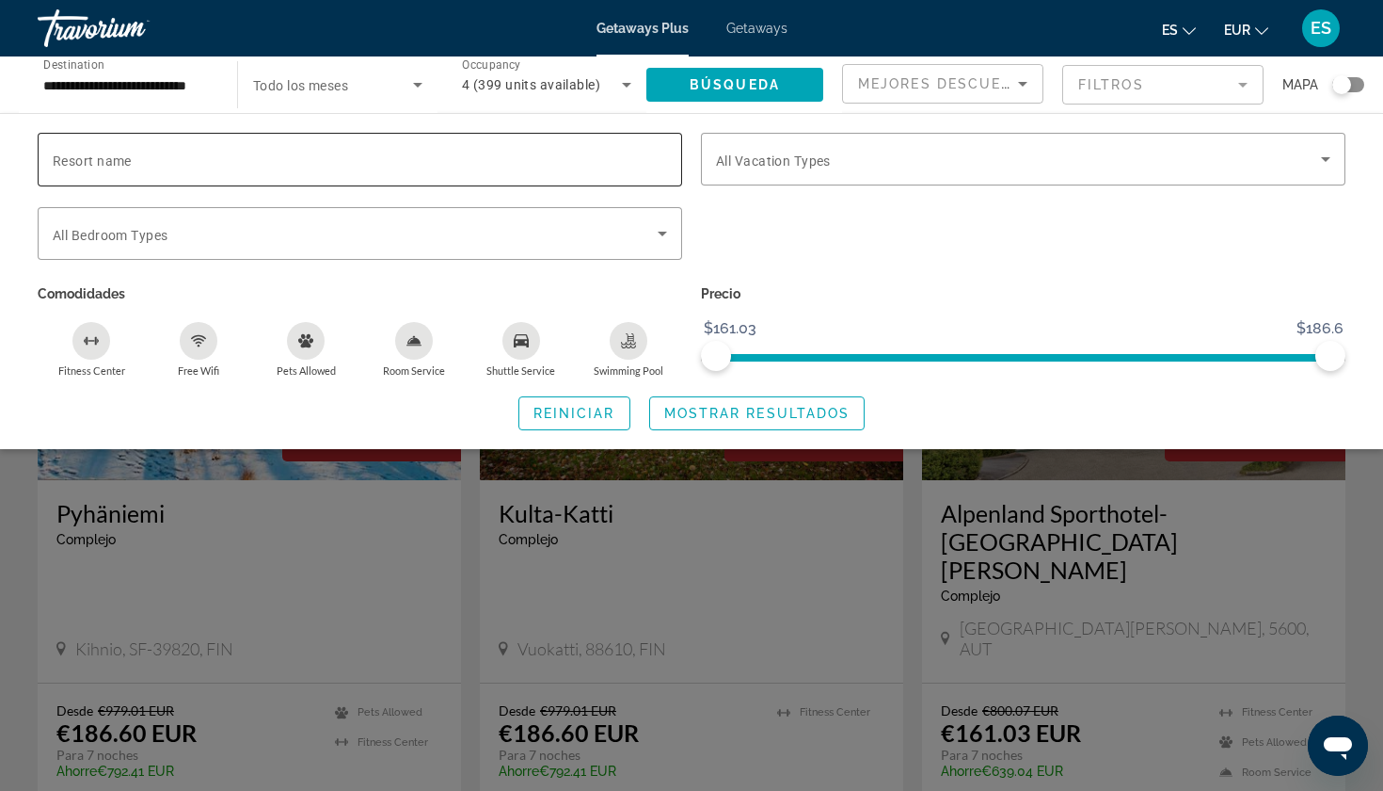
click at [135, 163] on input "Resort name" at bounding box center [360, 160] width 615 height 23
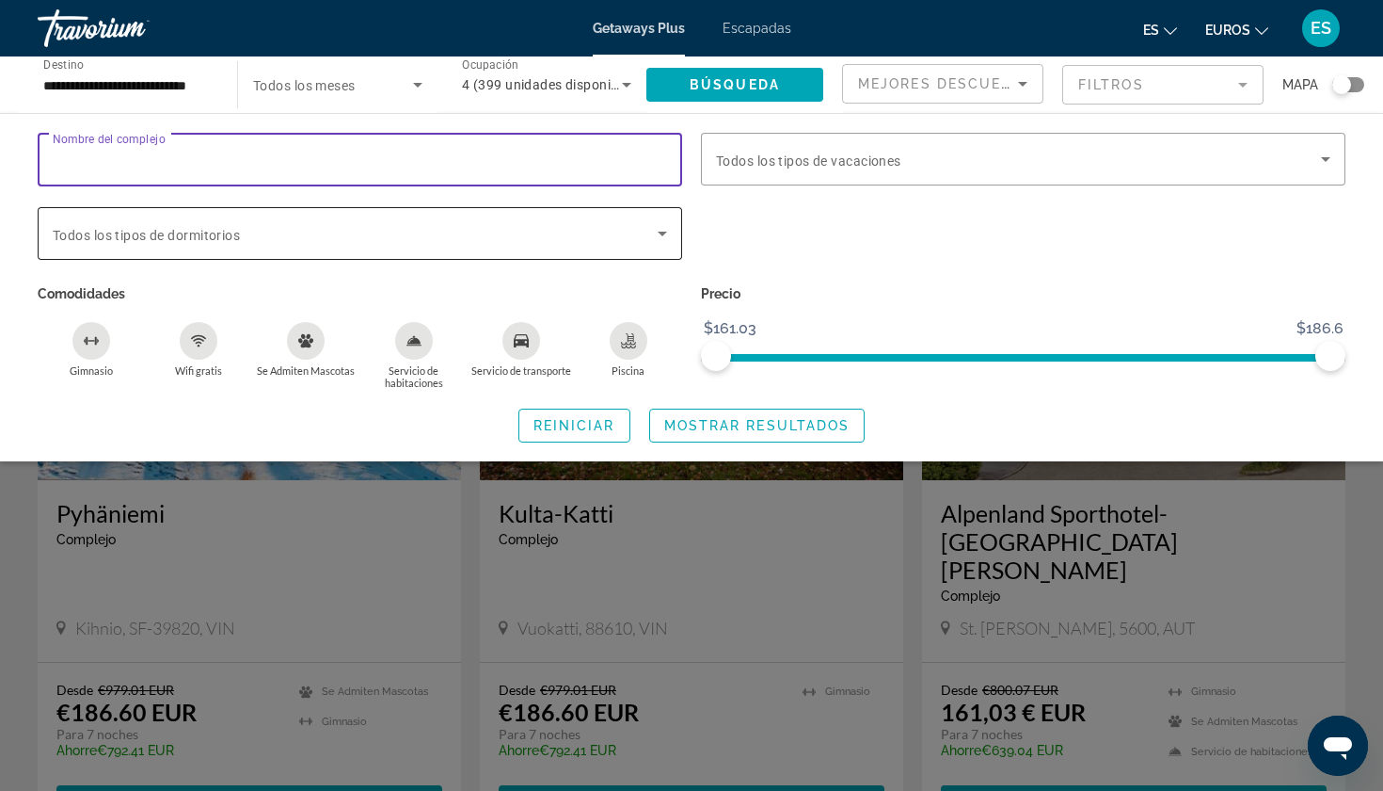
click at [662, 232] on icon "Buscar widget" at bounding box center [662, 234] width 9 height 5
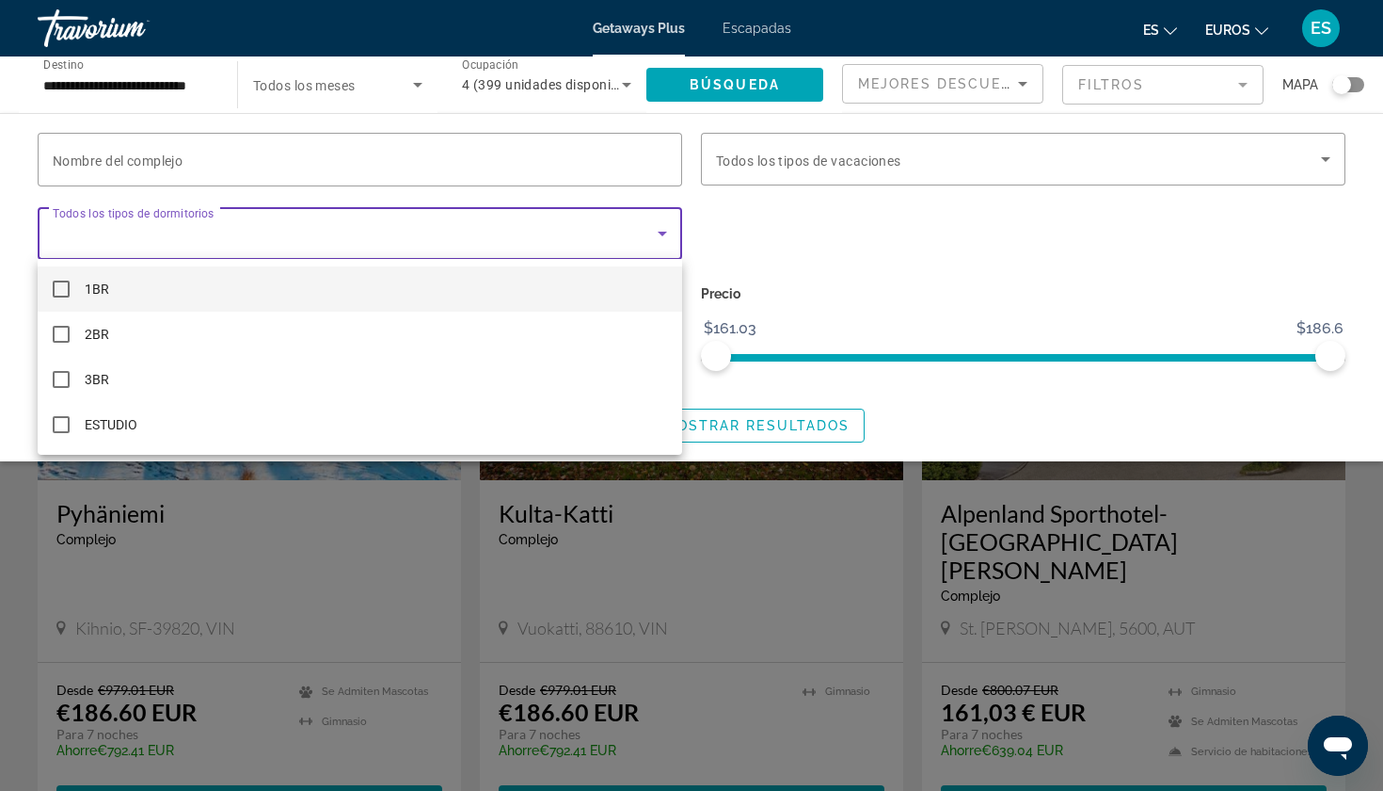
drag, startPoint x: 1328, startPoint y: 358, endPoint x: 1244, endPoint y: 364, distance: 84.0
click at [1244, 364] on div at bounding box center [691, 395] width 1383 height 791
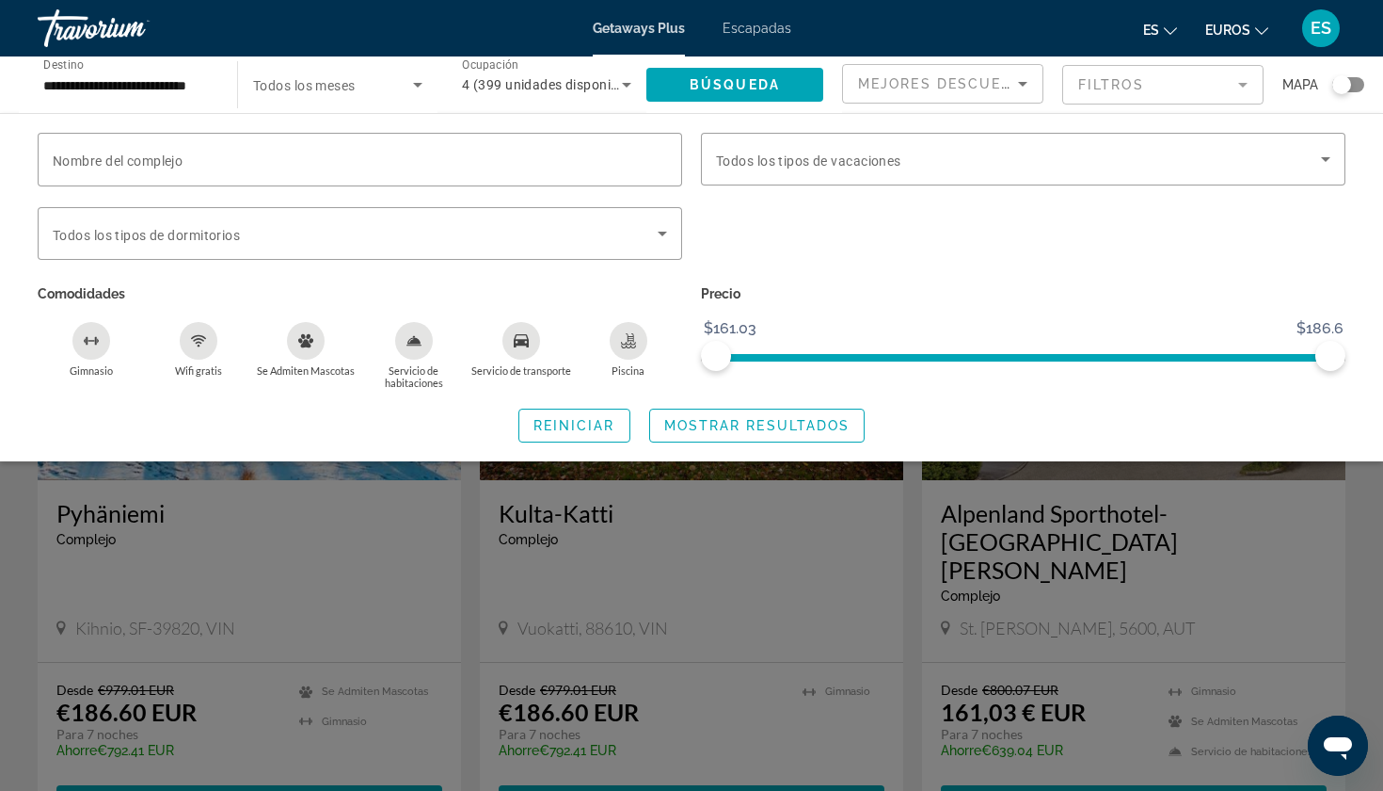
click at [1068, 277] on div "Buscar widget" at bounding box center [1024, 243] width 664 height 73
drag, startPoint x: 1325, startPoint y: 351, endPoint x: 1008, endPoint y: 395, distance: 320.2
click at [1008, 394] on div "Nombre del complejo Vacation Types Todos los tipos de vacaciones Bedroom Types …" at bounding box center [691, 288] width 1383 height 310
drag, startPoint x: 1000, startPoint y: 353, endPoint x: 901, endPoint y: 368, distance: 100.9
click at [901, 368] on span "ngx-slider-max" at bounding box center [908, 356] width 30 height 30
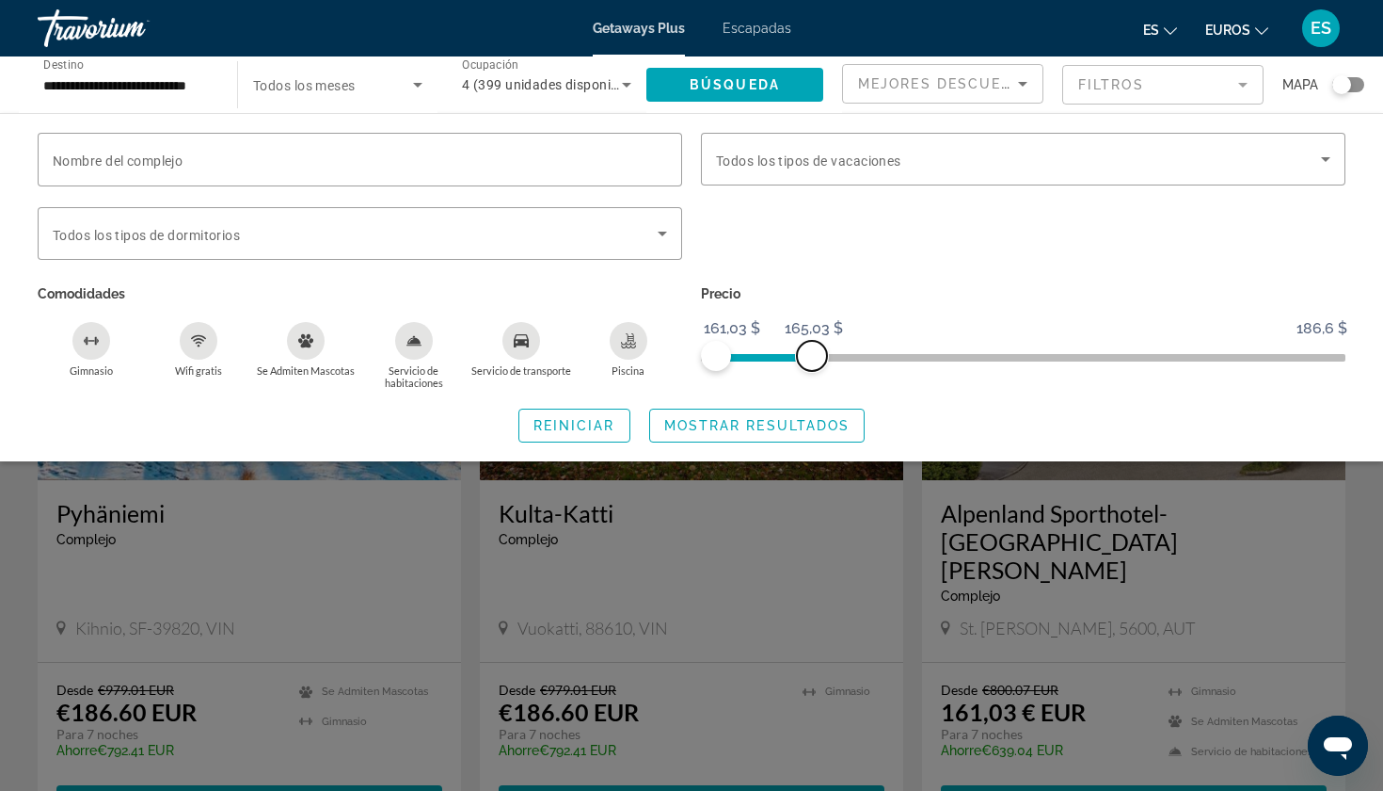
drag, startPoint x: 903, startPoint y: 358, endPoint x: 807, endPoint y: 366, distance: 96.4
click at [807, 366] on span "ngx-slider-max" at bounding box center [812, 356] width 30 height 30
drag, startPoint x: 807, startPoint y: 357, endPoint x: 1156, endPoint y: 345, distance: 348.4
click at [1153, 347] on span "ngx-slider-max" at bounding box center [1149, 356] width 30 height 30
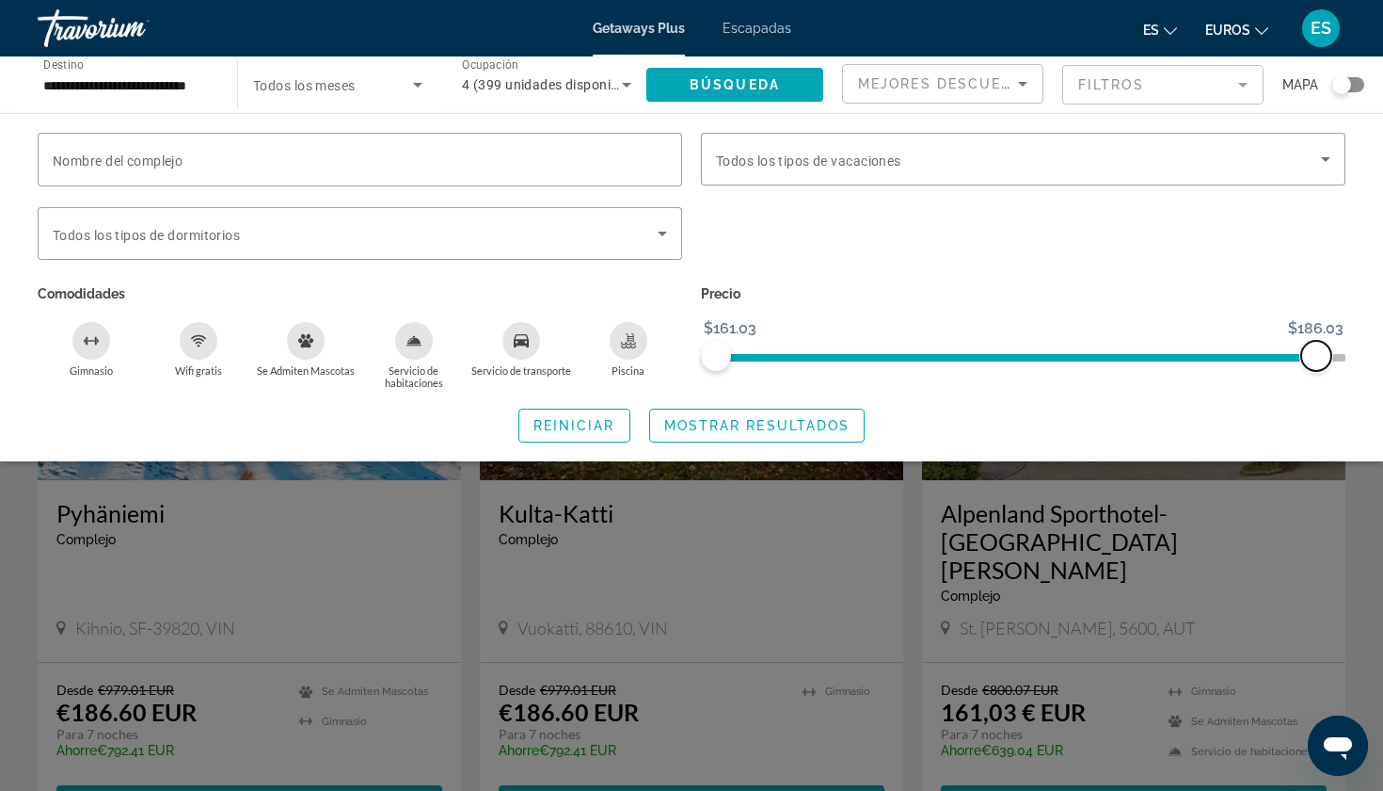
drag, startPoint x: 1142, startPoint y: 352, endPoint x: 1322, endPoint y: 354, distance: 180.7
click at [1322, 353] on span "ngx-slider-max" at bounding box center [1317, 356] width 30 height 30
drag, startPoint x: 1322, startPoint y: 354, endPoint x: 1348, endPoint y: 354, distance: 25.4
click at [1348, 354] on div "Precio 161,03 $ 186,6 $ 161,03 $ 186,6 $" at bounding box center [1024, 334] width 664 height 109
